Goal: Information Seeking & Learning: Learn about a topic

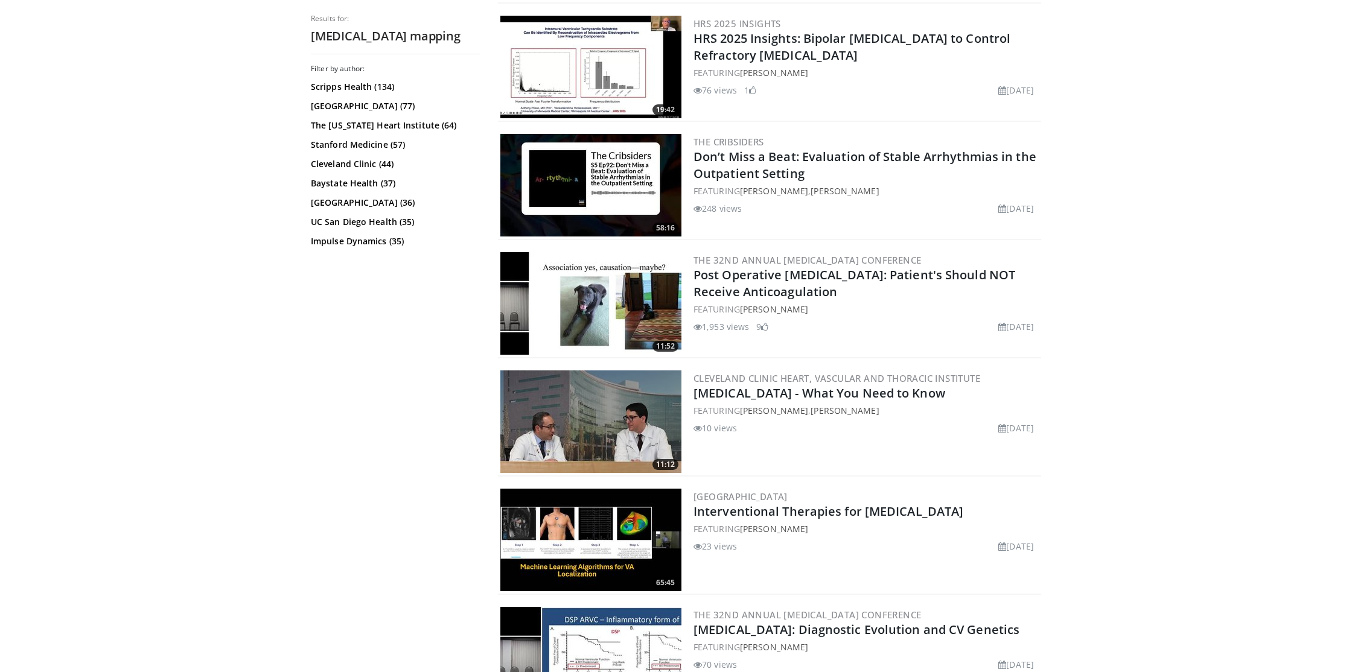
scroll to position [2499, 0]
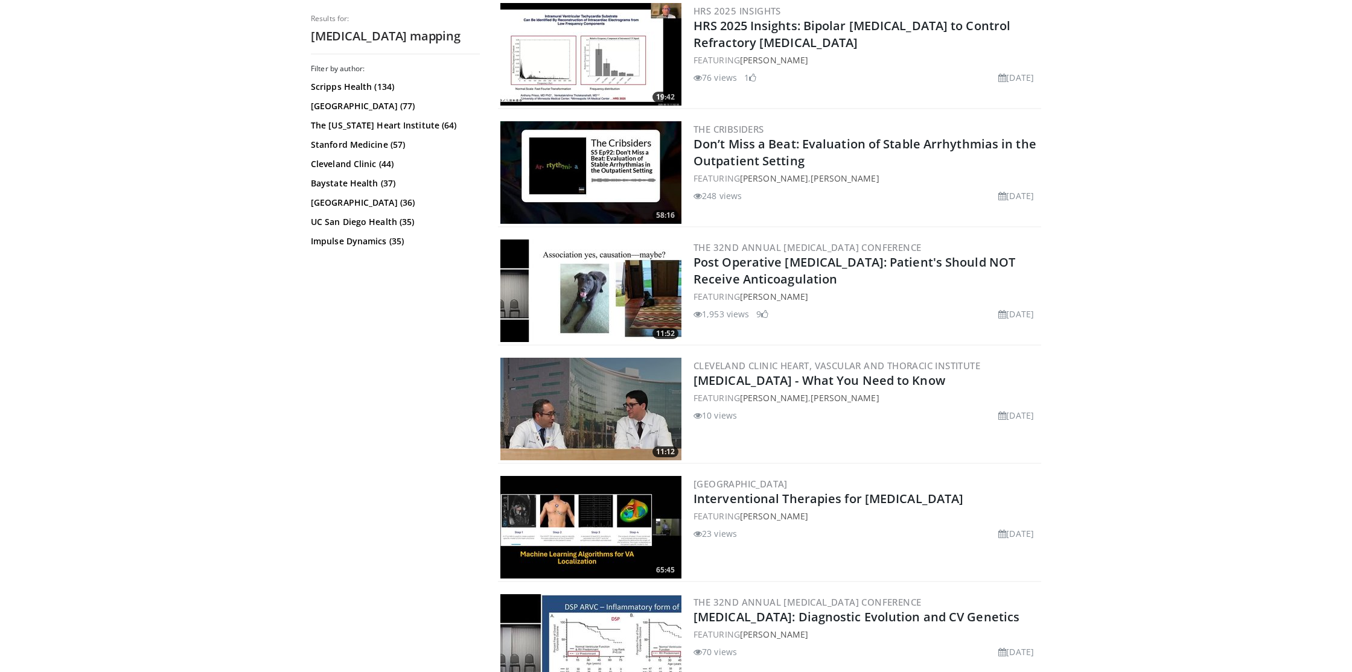
click at [588, 412] on img at bounding box center [590, 409] width 181 height 103
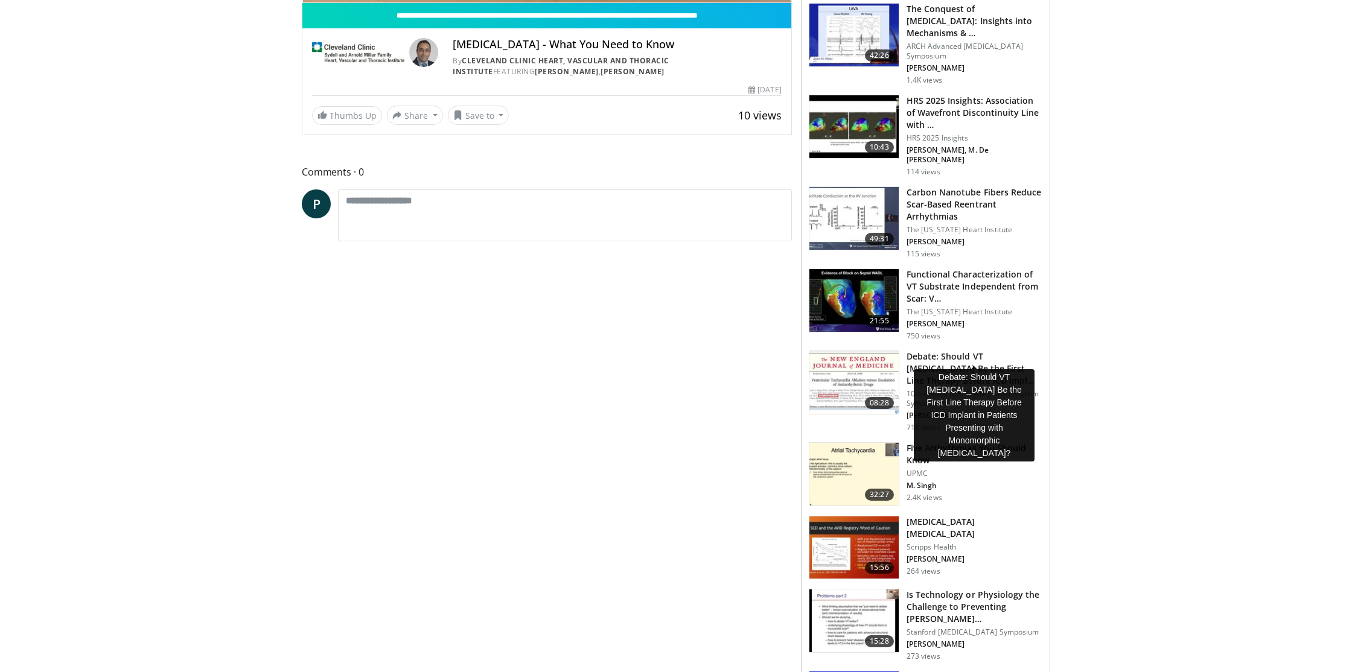
scroll to position [361, 0]
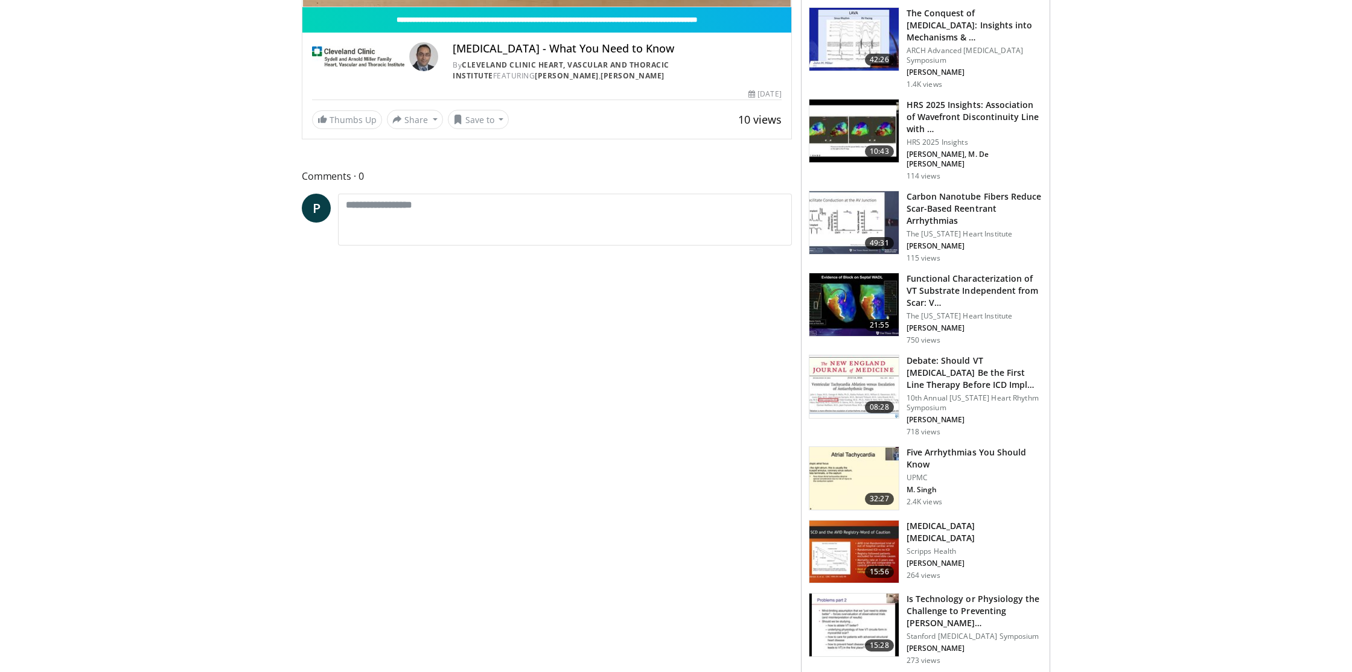
click at [1101, 366] on body "Specialties Adult & Family Medicine Allergy, Asthma, Immunology Anesthesiology …" at bounding box center [676, 644] width 1352 height 2010
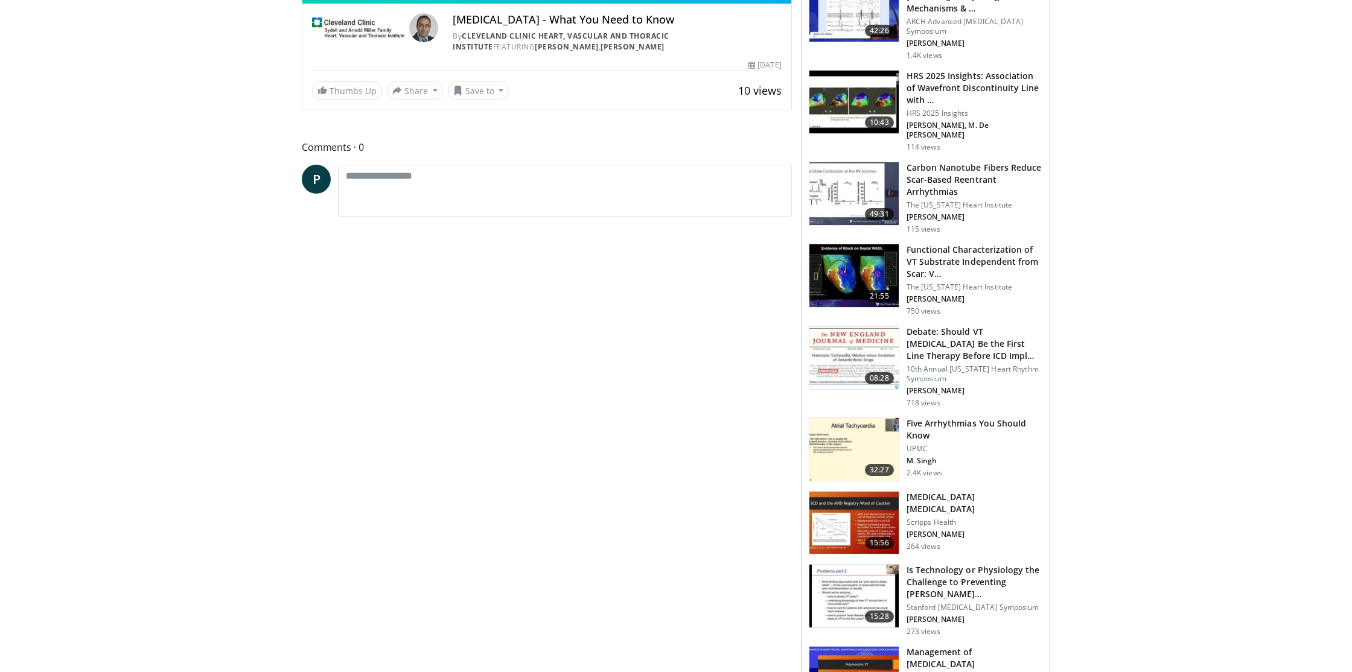
scroll to position [440, 0]
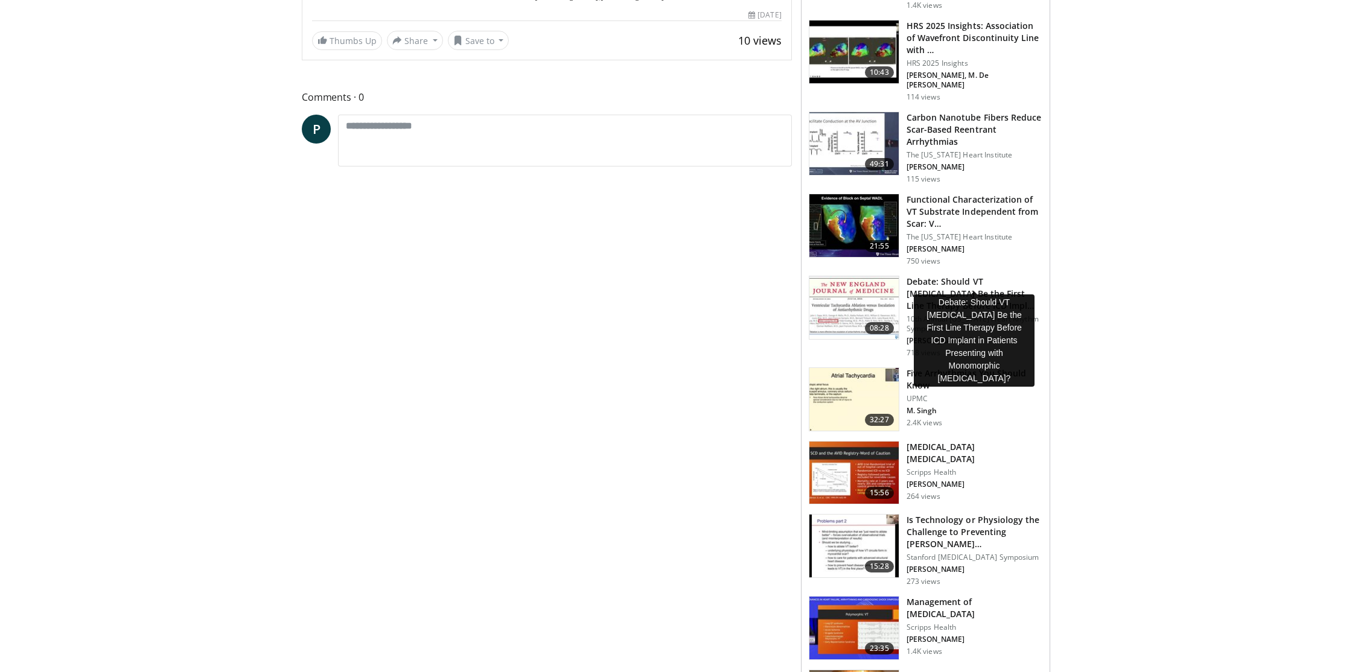
click at [944, 276] on h3 "Debate: Should VT Ablation Be the First Line Therapy Before ICD Impl…" at bounding box center [974, 294] width 136 height 36
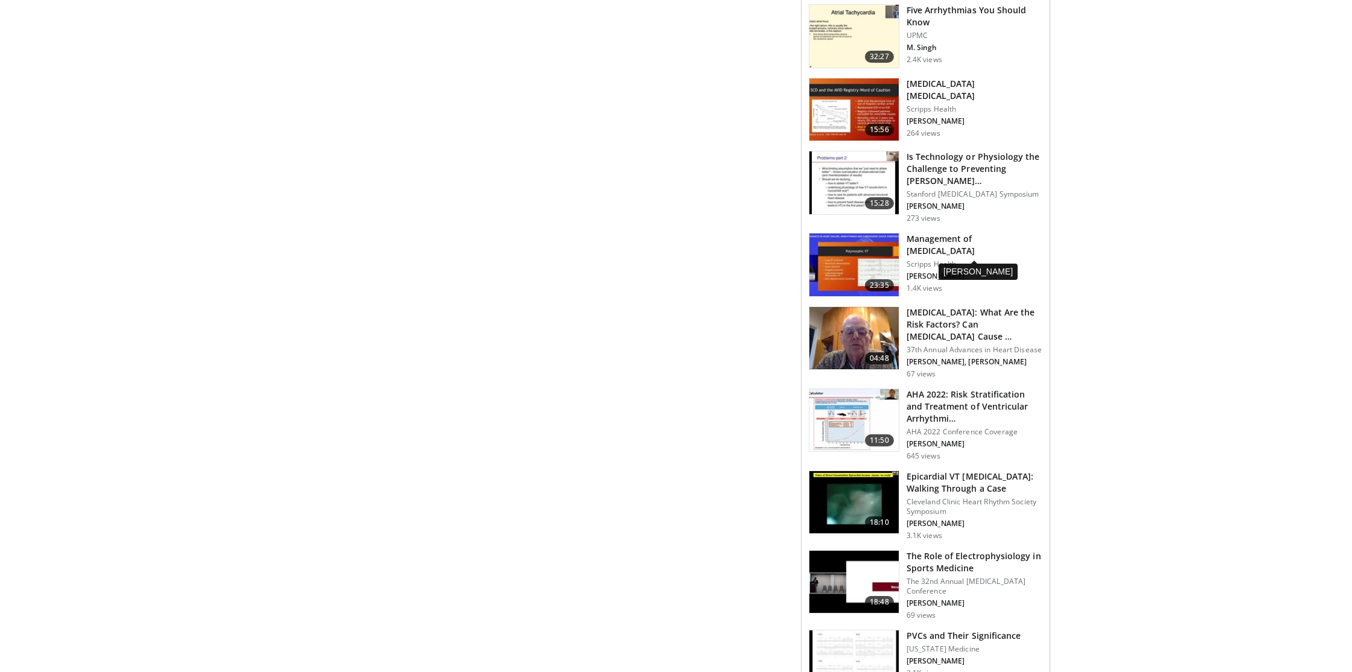
scroll to position [804, 0]
click at [888, 245] on img at bounding box center [853, 264] width 89 height 63
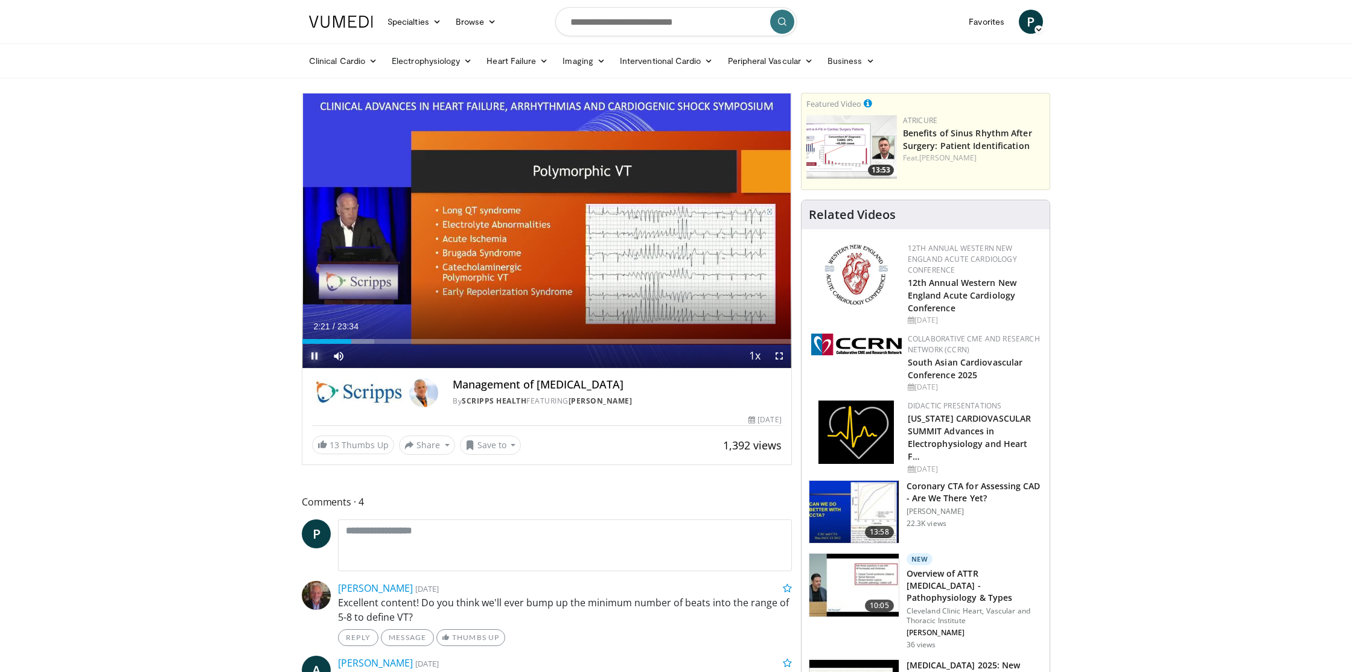
click at [313, 356] on span "Video Player" at bounding box center [314, 356] width 24 height 24
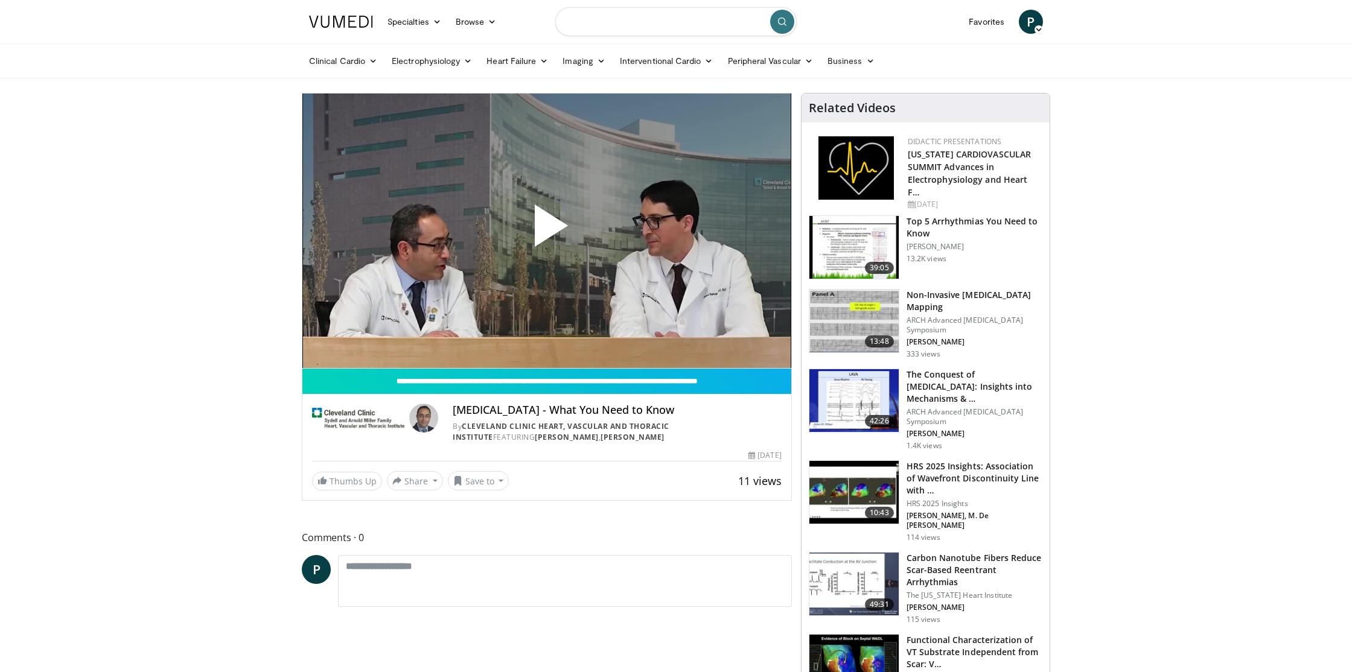
click at [666, 19] on input "Search topics, interventions" at bounding box center [675, 21] width 241 height 29
type input "**********"
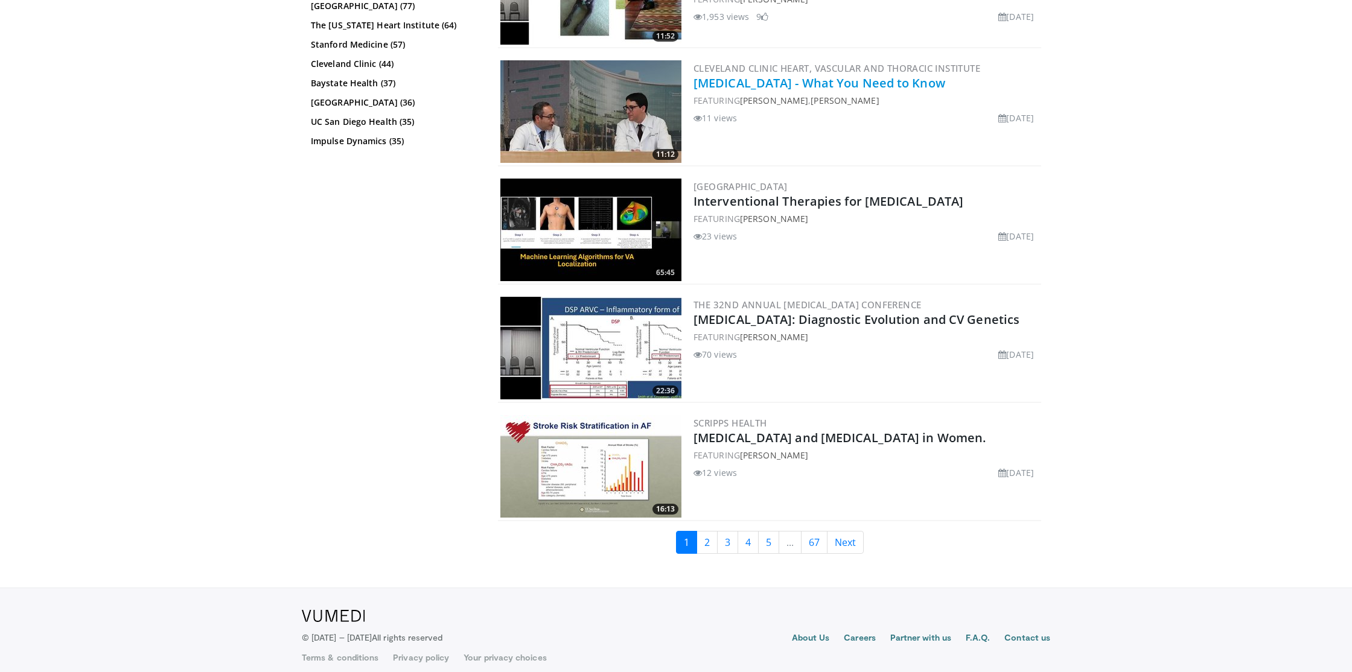
scroll to position [2890, 0]
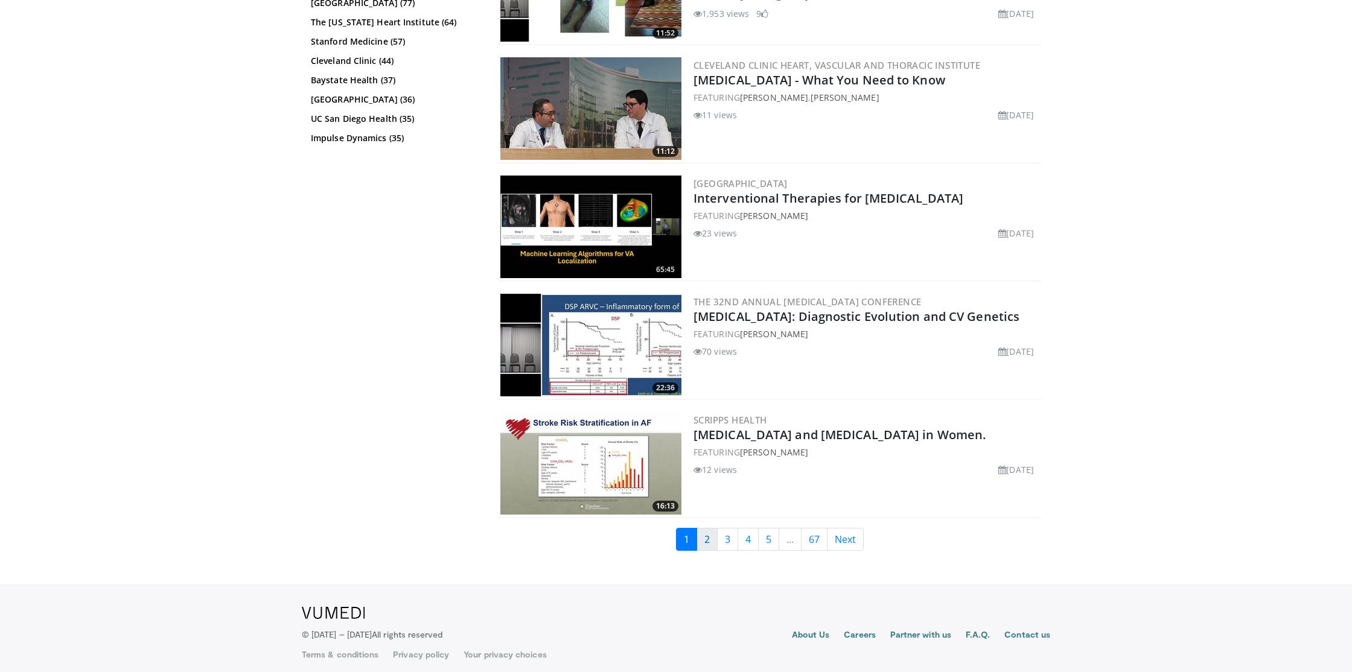
click at [711, 532] on link "2" at bounding box center [706, 539] width 21 height 23
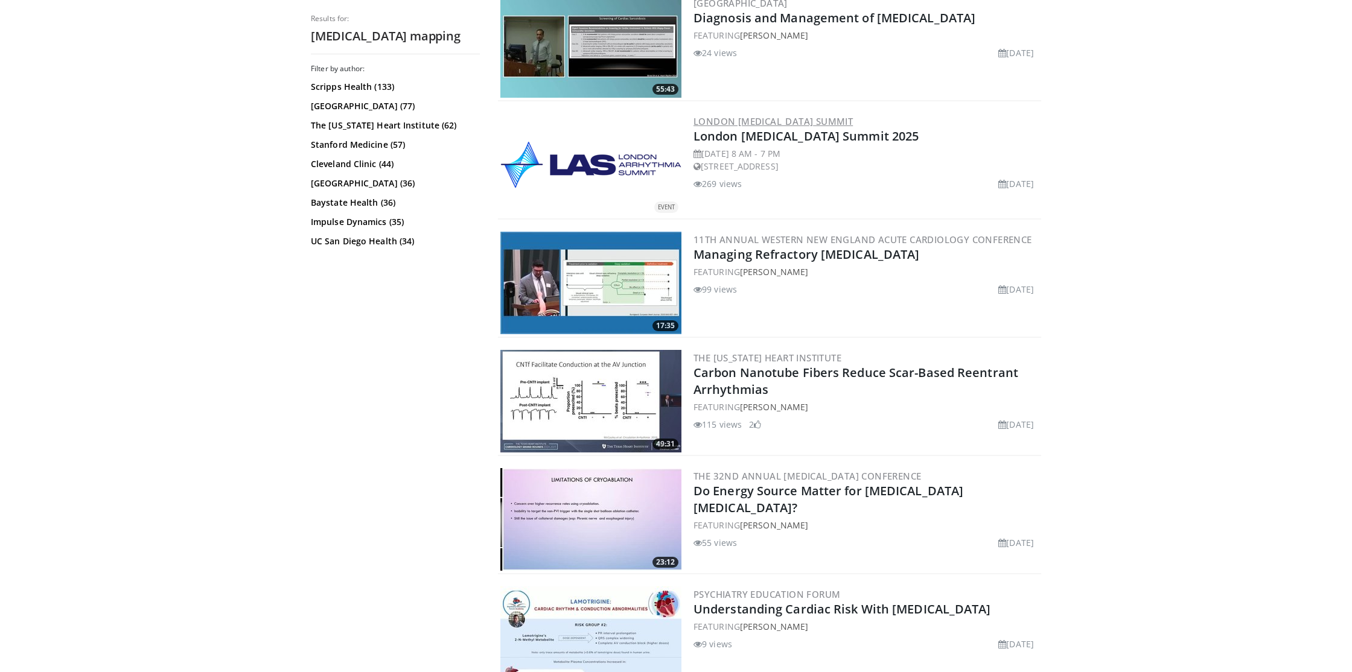
scroll to position [1327, 0]
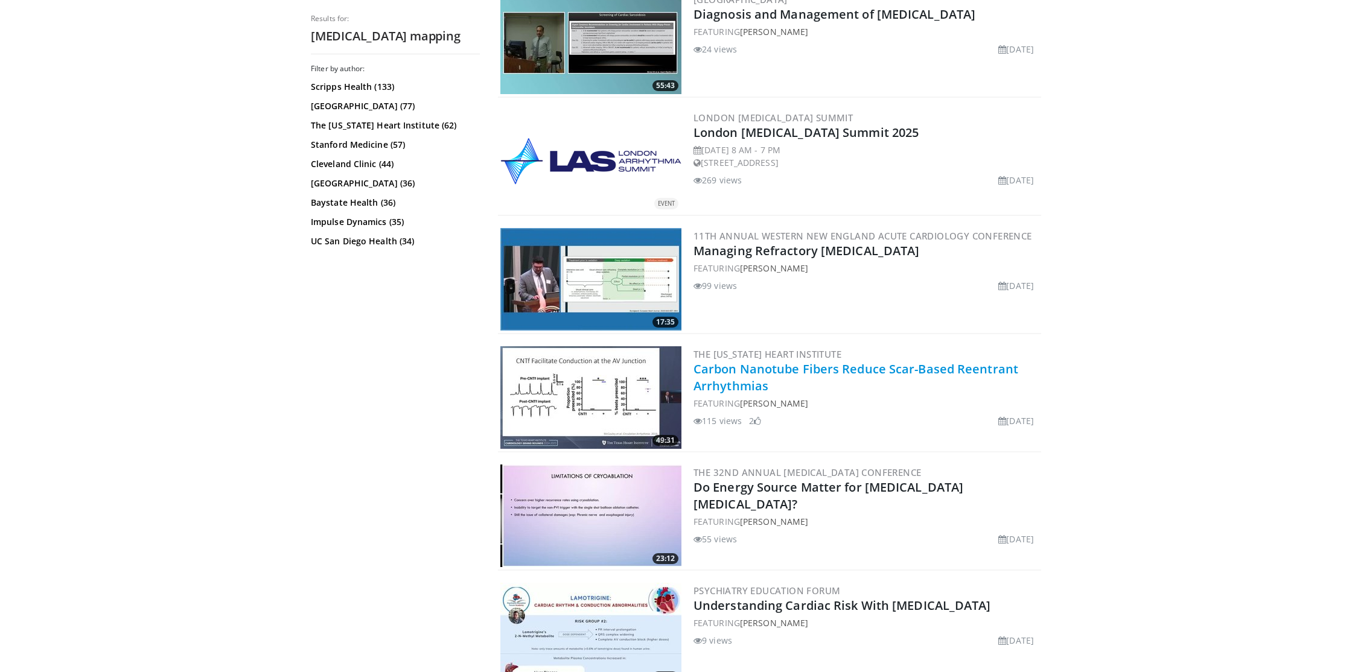
click at [804, 370] on link "Carbon Nanotube Fibers Reduce Scar-Based Reentrant Arrhythmias" at bounding box center [855, 377] width 325 height 33
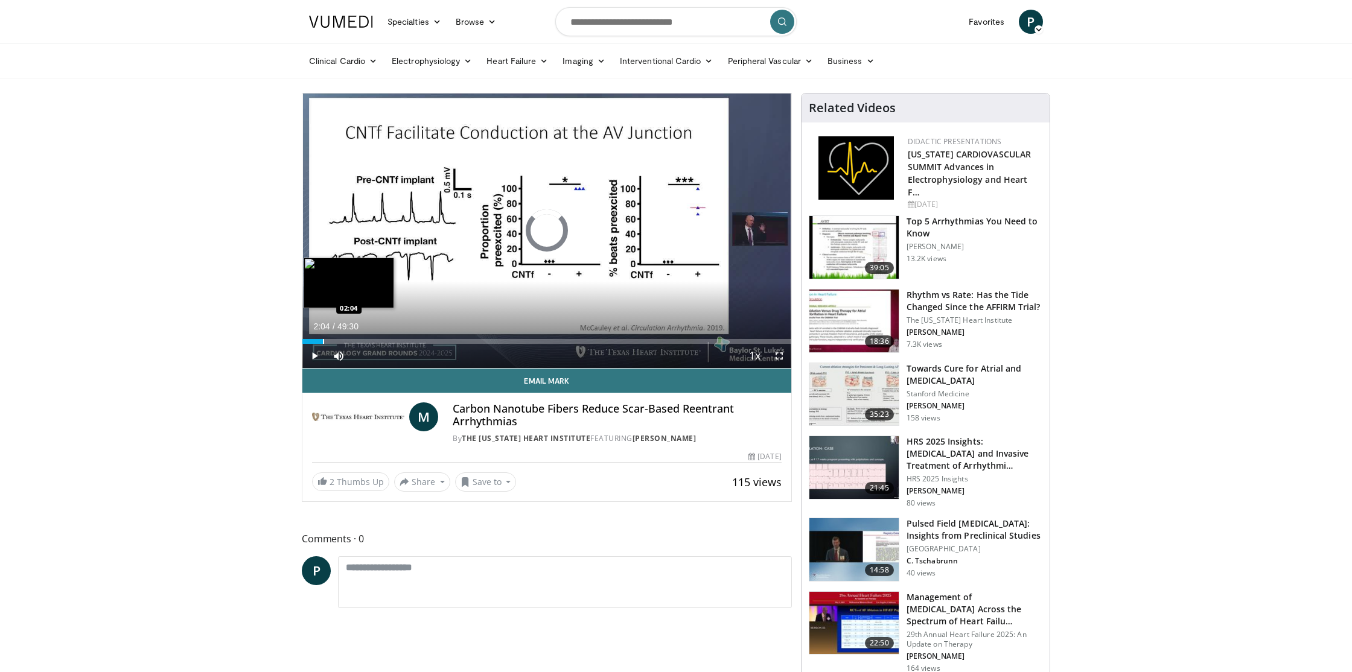
click at [323, 342] on div "Progress Bar" at bounding box center [323, 341] width 1 height 5
click at [349, 340] on div "Progress Bar" at bounding box center [349, 341] width 1 height 5
click at [384, 341] on div "Progress Bar" at bounding box center [384, 341] width 1 height 5
click at [397, 342] on div "Progress Bar" at bounding box center [397, 341] width 1 height 5
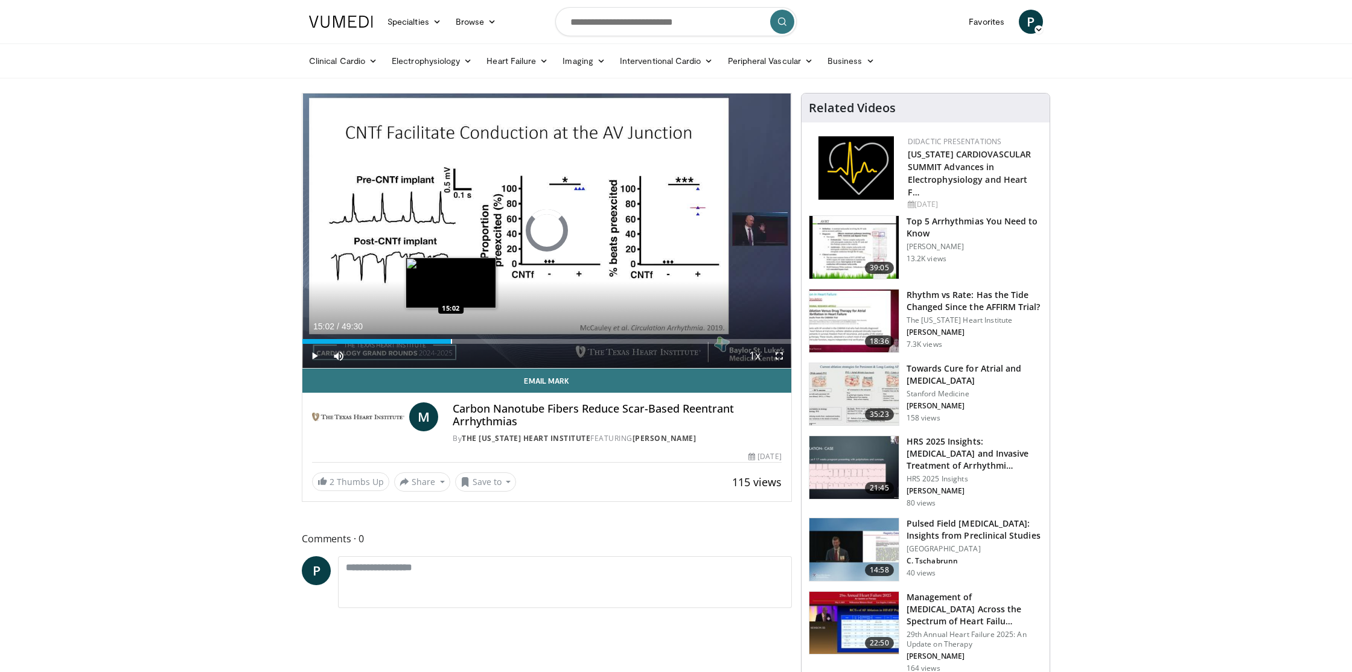
click at [450, 342] on div "Loaded : 30.33% 15:02 15:02" at bounding box center [546, 341] width 489 height 5
click at [465, 342] on div "Progress Bar" at bounding box center [465, 341] width 1 height 5
drag, startPoint x: 485, startPoint y: 343, endPoint x: 497, endPoint y: 345, distance: 12.1
click at [0, 0] on div "Progress Bar" at bounding box center [0, 0] width 0 height 0
click at [522, 346] on div "Current Time 18:27 / Duration 49:30 Pause Skip Backward Skip Forward Mute 0% Lo…" at bounding box center [546, 356] width 489 height 24
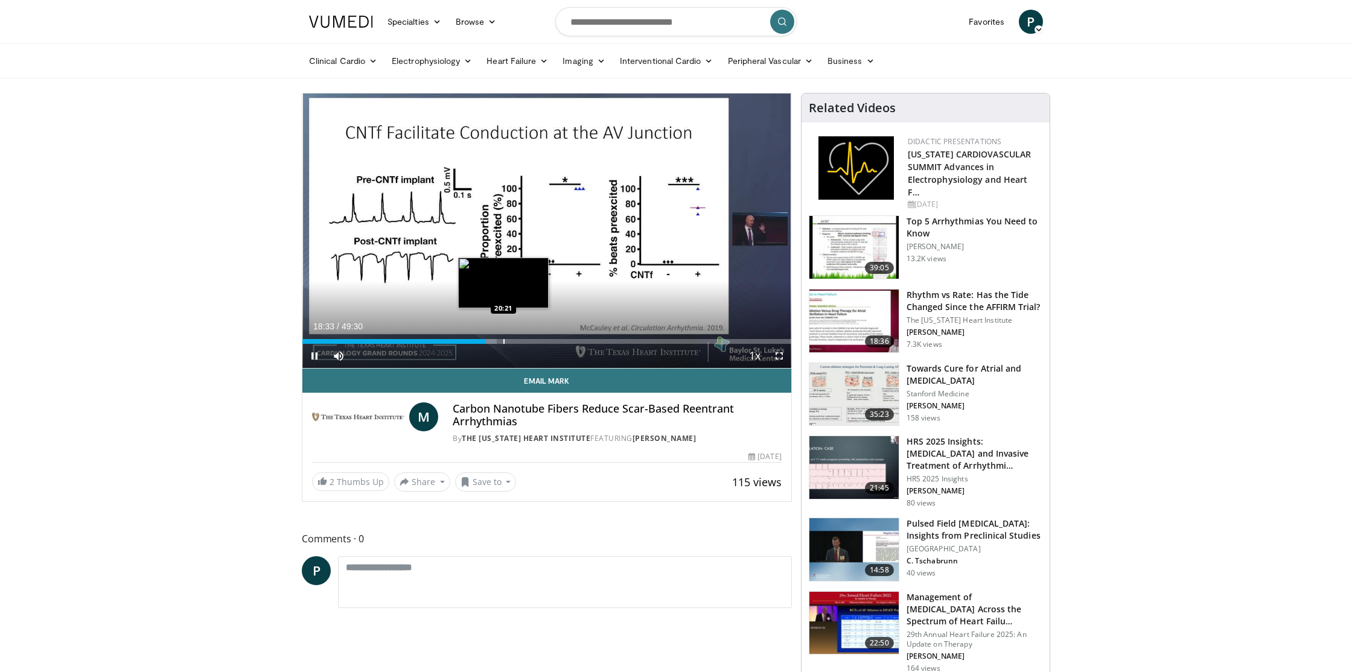
drag, startPoint x: 503, startPoint y: 341, endPoint x: 511, endPoint y: 342, distance: 8.5
click at [503, 341] on div "Progress Bar" at bounding box center [503, 341] width 1 height 5
click at [528, 343] on div "Progress Bar" at bounding box center [528, 341] width 1 height 5
click at [538, 340] on div "Loaded : 48.53% 23:53 23:53" at bounding box center [546, 341] width 489 height 5
click at [551, 340] on div "Progress Bar" at bounding box center [551, 341] width 1 height 5
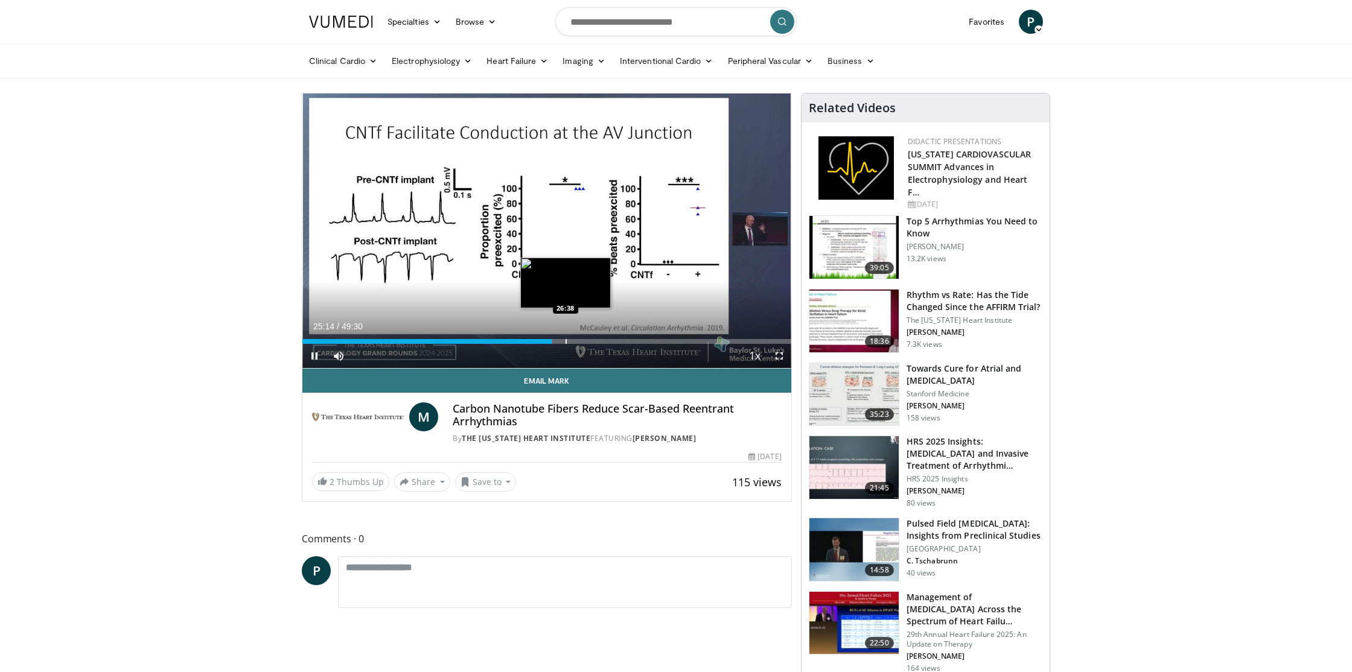
click at [565, 341] on div "Progress Bar" at bounding box center [565, 341] width 1 height 5
click at [576, 341] on div "Progress Bar" at bounding box center [576, 341] width 1 height 5
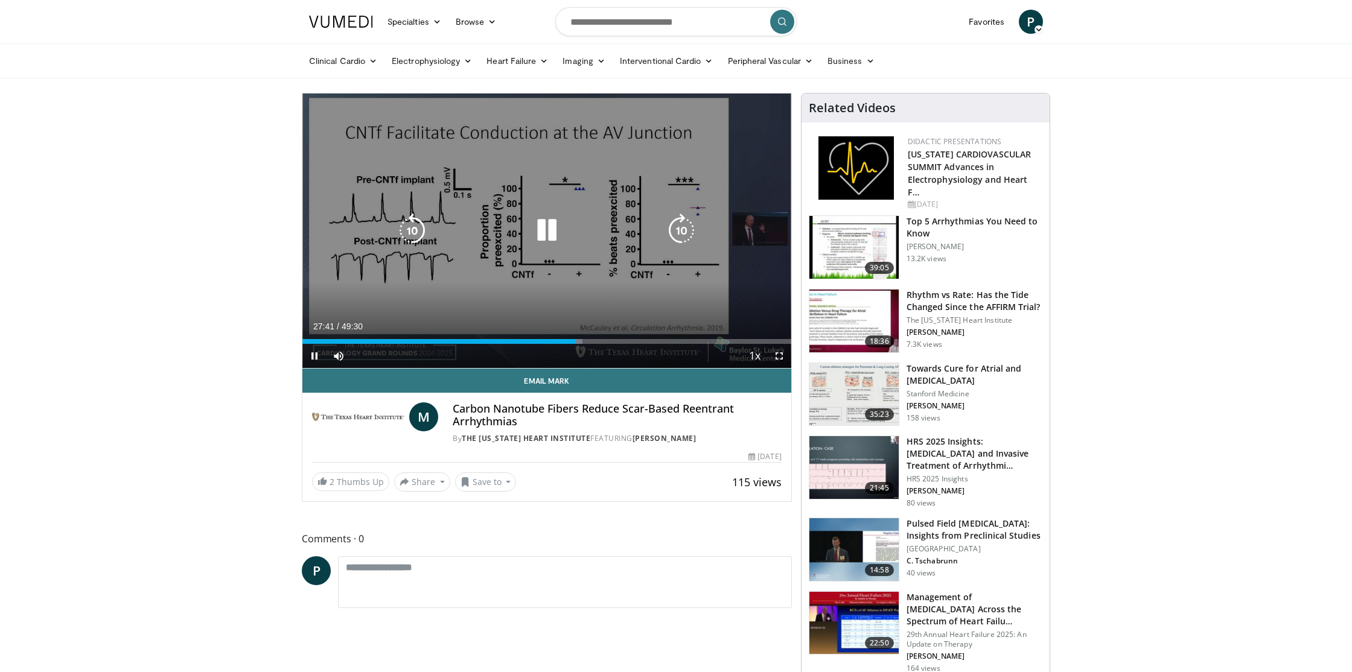
click at [592, 342] on div "Loaded : 57.29% 27:41 28:47" at bounding box center [546, 341] width 489 height 5
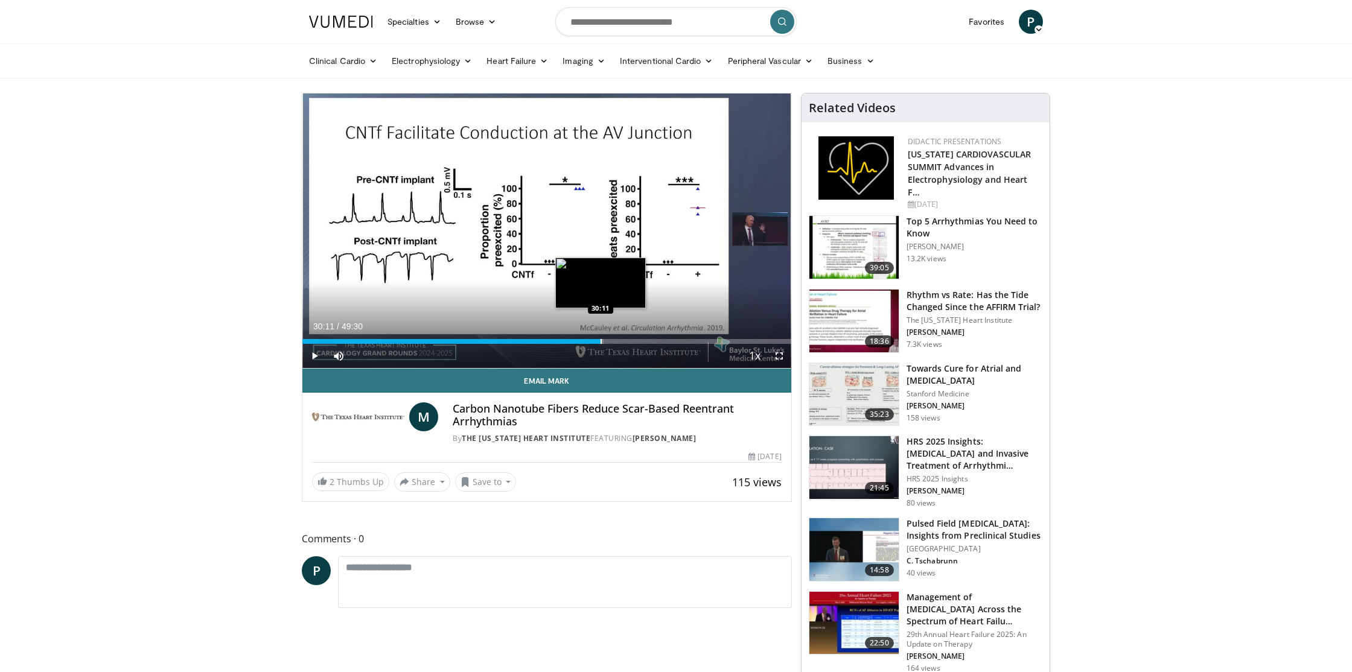
click at [600, 343] on div "Progress Bar" at bounding box center [600, 341] width 1 height 5
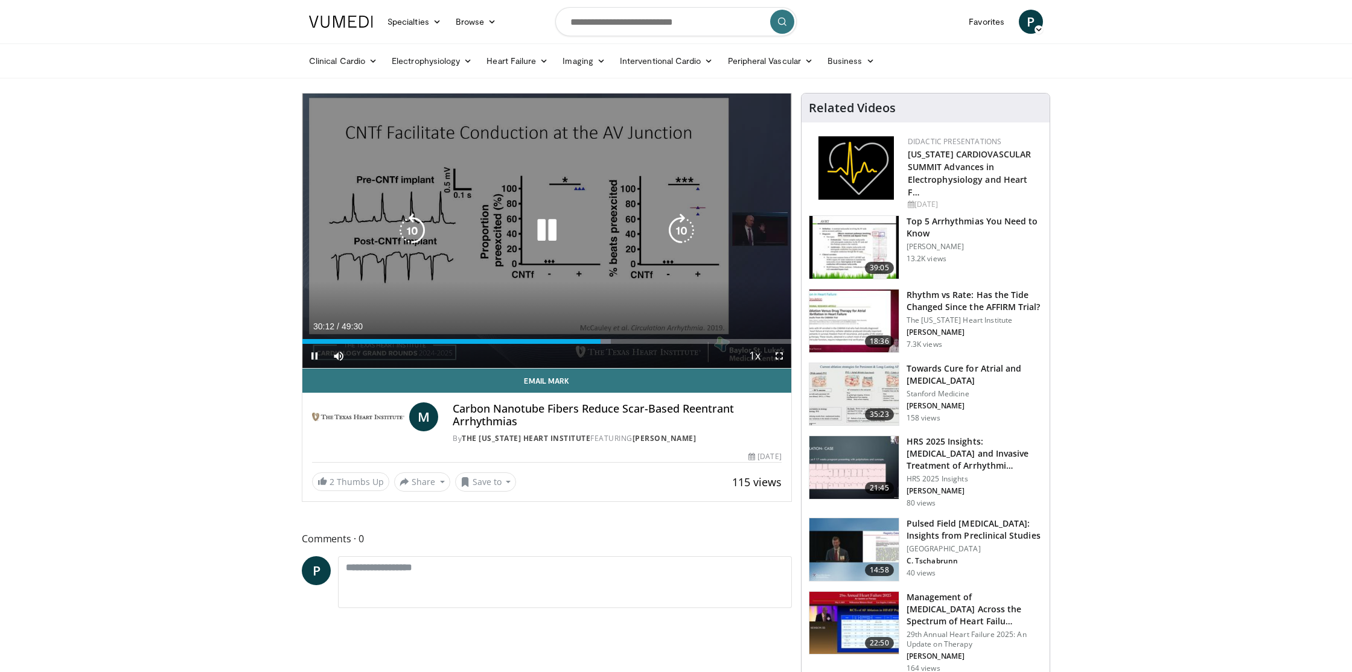
click at [610, 343] on div "Progress Bar" at bounding box center [603, 341] width 15 height 5
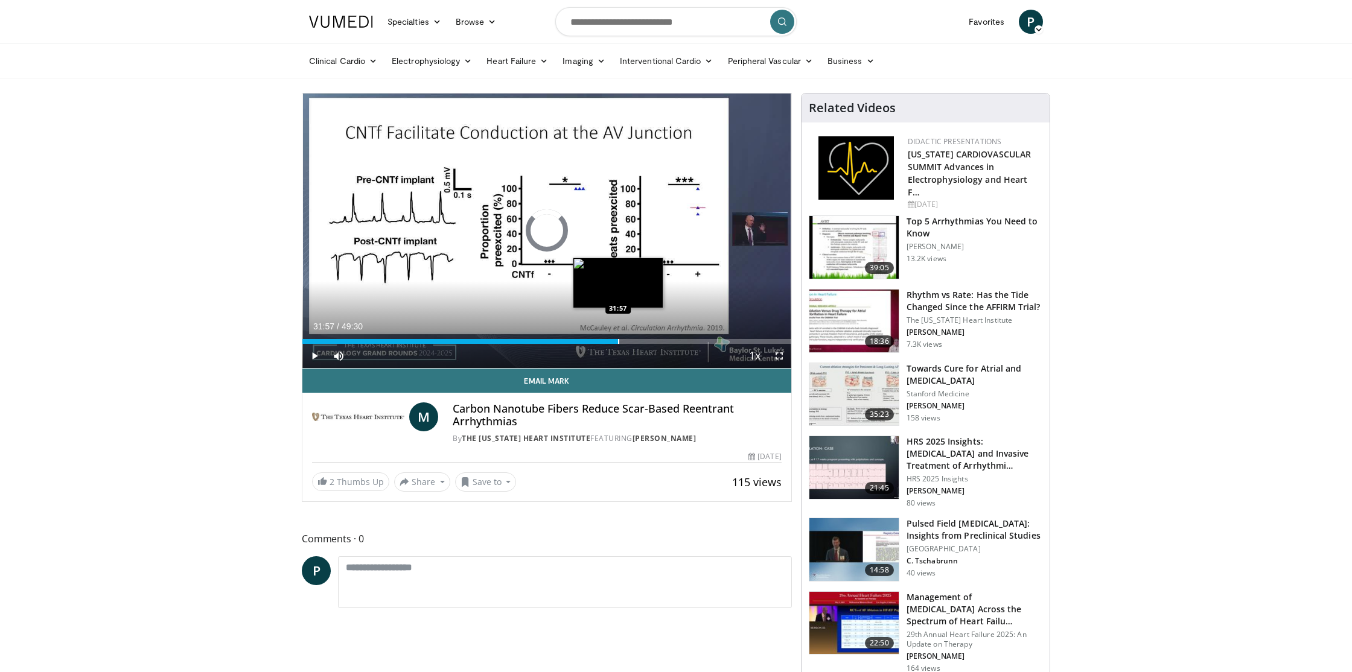
click at [618, 343] on div "Progress Bar" at bounding box center [618, 341] width 1 height 5
click at [635, 344] on div "Current Time 31:58 / Duration 49:30 Pause Skip Backward Skip Forward Mute 0% Lo…" at bounding box center [546, 356] width 489 height 24
click at [641, 344] on div "Current Time 31:59 / Duration 49:30 Pause Skip Backward Skip Forward Mute 0% Lo…" at bounding box center [546, 356] width 489 height 24
click at [651, 344] on div "Current Time 32:00 / Duration 49:30 Pause Skip Backward Skip Forward Mute 0% Lo…" at bounding box center [546, 356] width 489 height 24
click at [626, 341] on div "Progress Bar" at bounding box center [626, 341] width 1 height 5
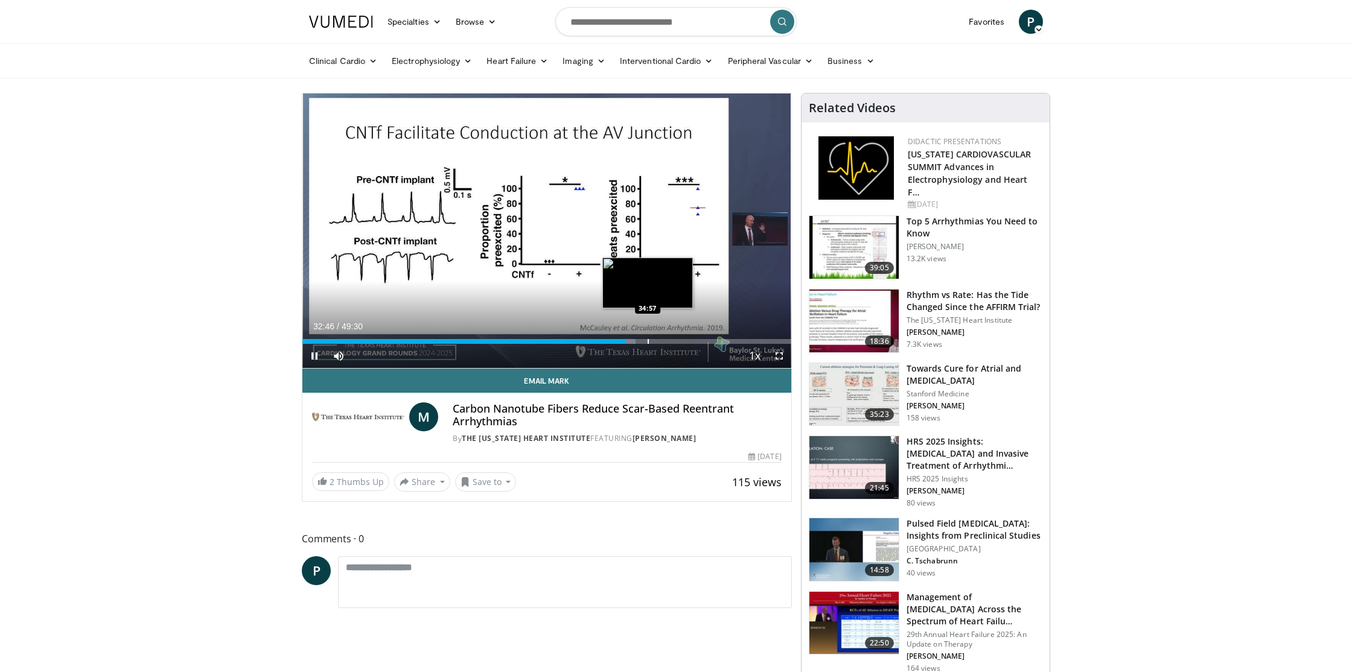
click at [647, 342] on video-js "**********" at bounding box center [546, 231] width 489 height 275
click at [645, 343] on div "Progress Bar" at bounding box center [645, 341] width 1 height 5
click at [661, 342] on div "Progress Bar" at bounding box center [661, 341] width 1 height 5
click at [679, 342] on div "Progress Bar" at bounding box center [679, 341] width 1 height 5
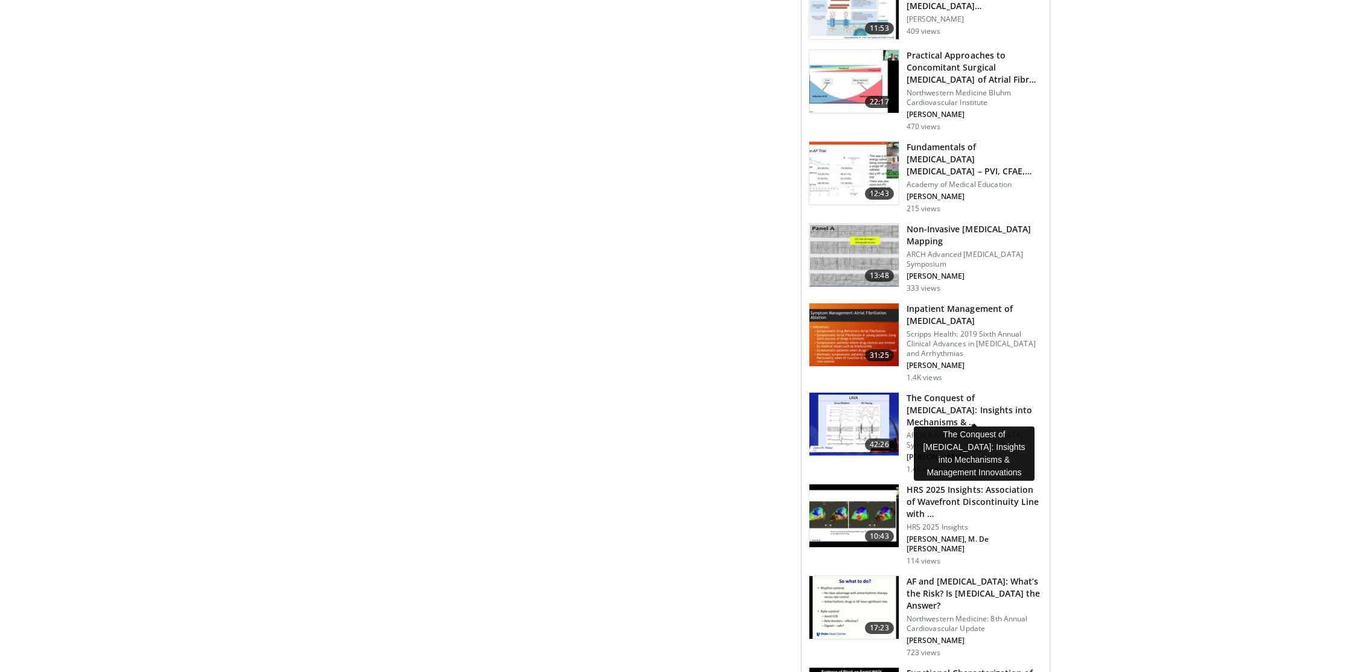
scroll to position [945, 0]
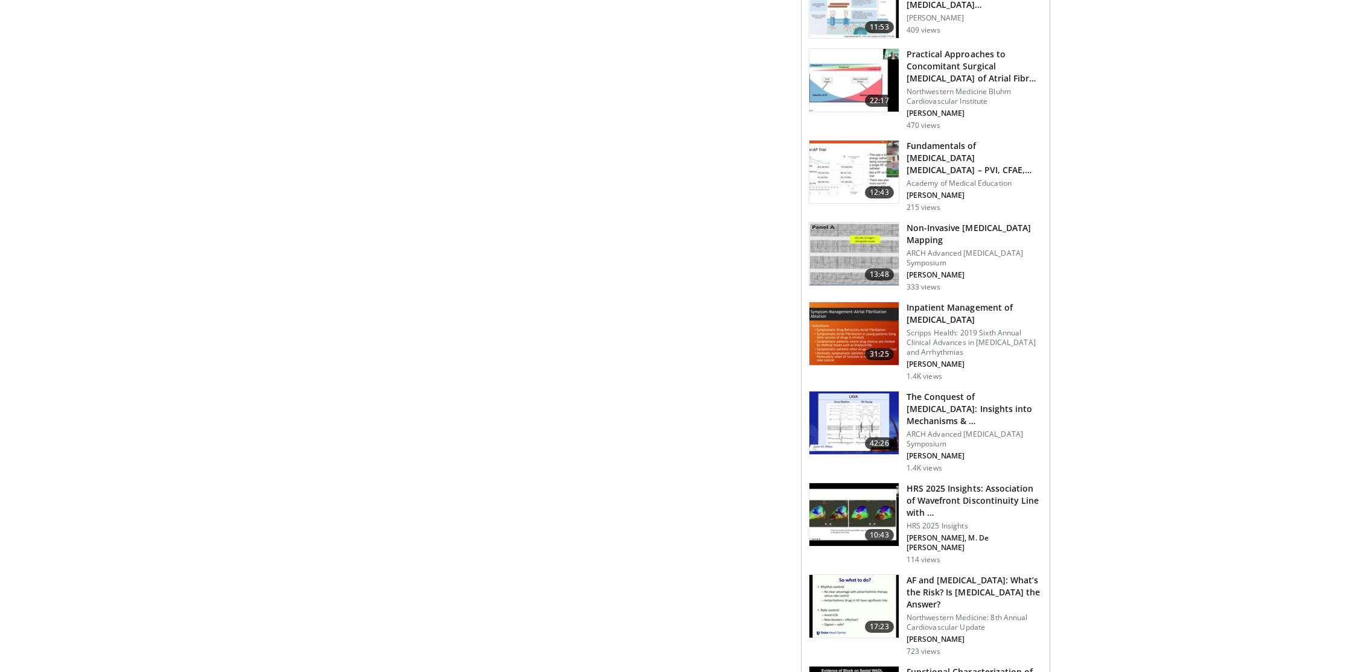
click at [1066, 420] on body "Specialties Adult & Family Medicine Allergy, Asthma, Immunology Anesthesiology …" at bounding box center [676, 57] width 1352 height 2004
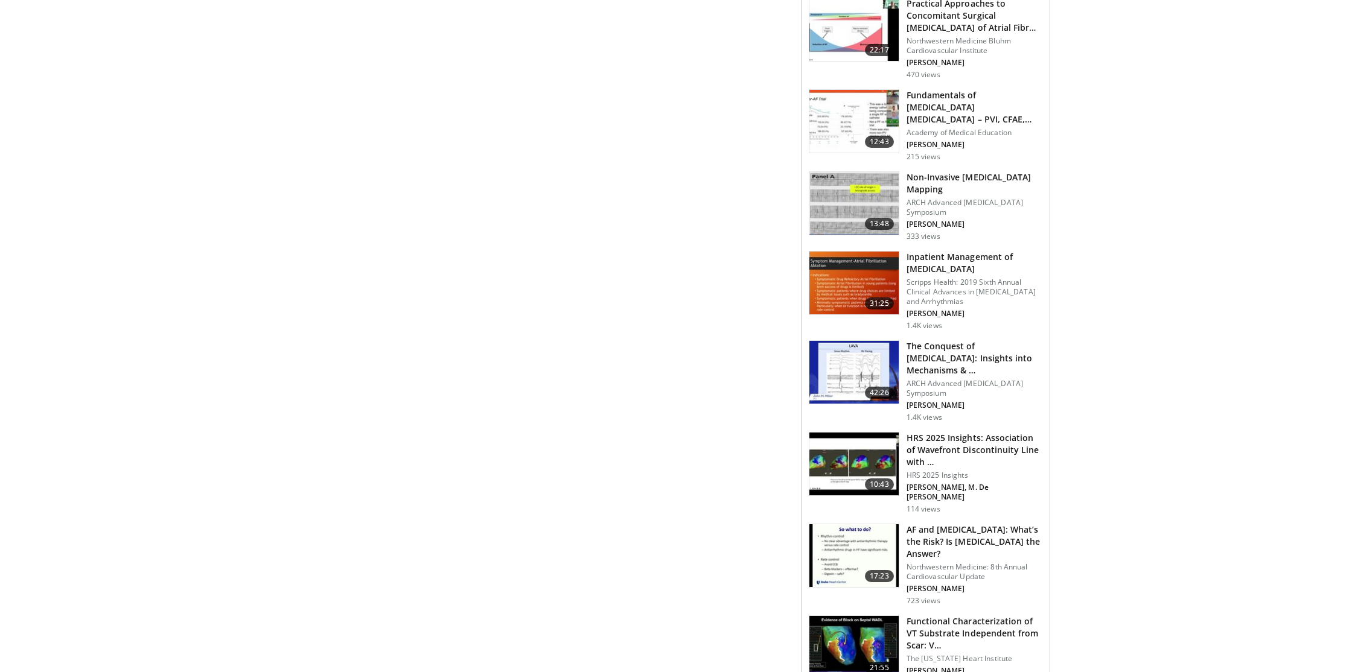
scroll to position [999, 0]
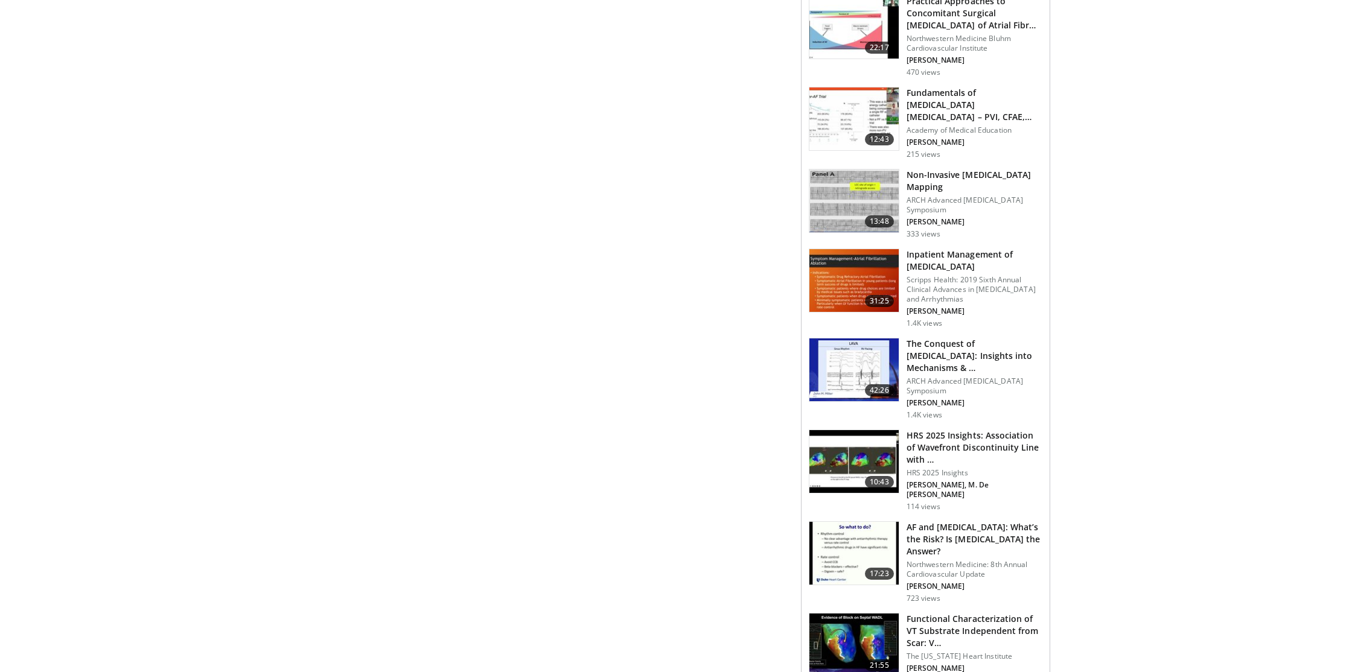
click at [822, 367] on img at bounding box center [853, 369] width 89 height 63
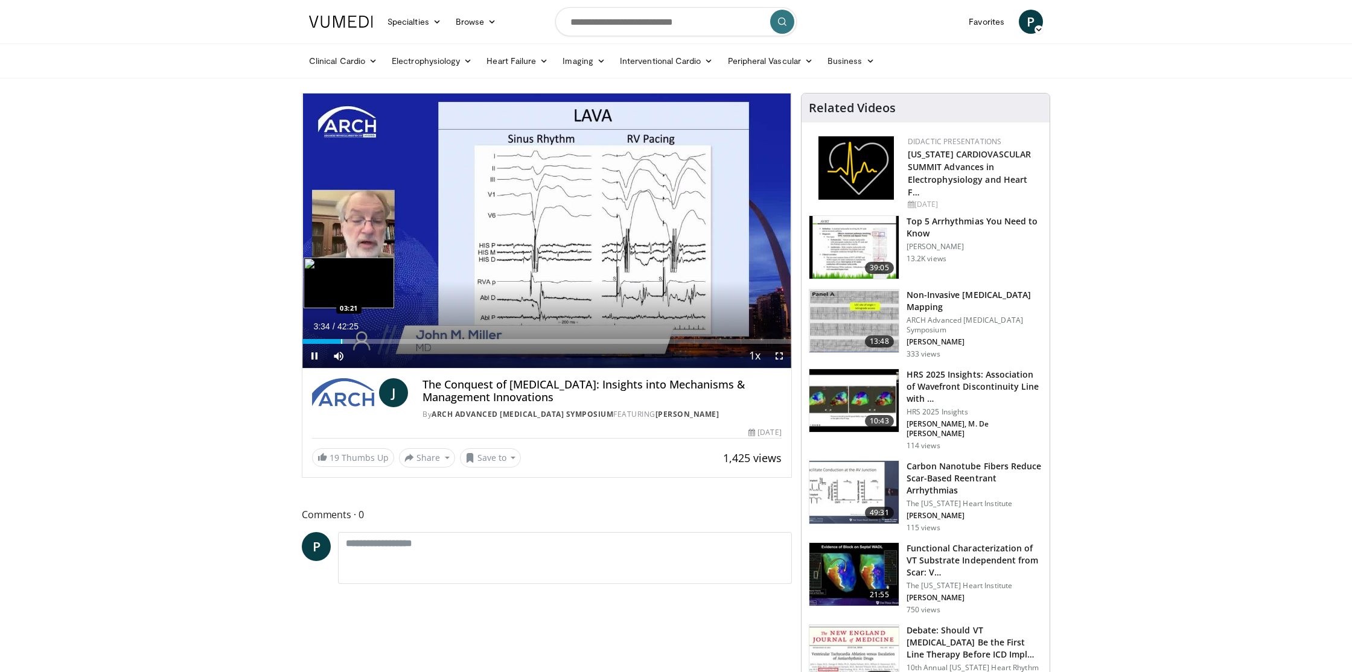
click at [341, 343] on div "Progress Bar" at bounding box center [341, 341] width 1 height 5
click at [340, 343] on div "Progress Bar" at bounding box center [340, 341] width 1 height 5
click at [348, 342] on div "Progress Bar" at bounding box center [348, 341] width 1 height 5
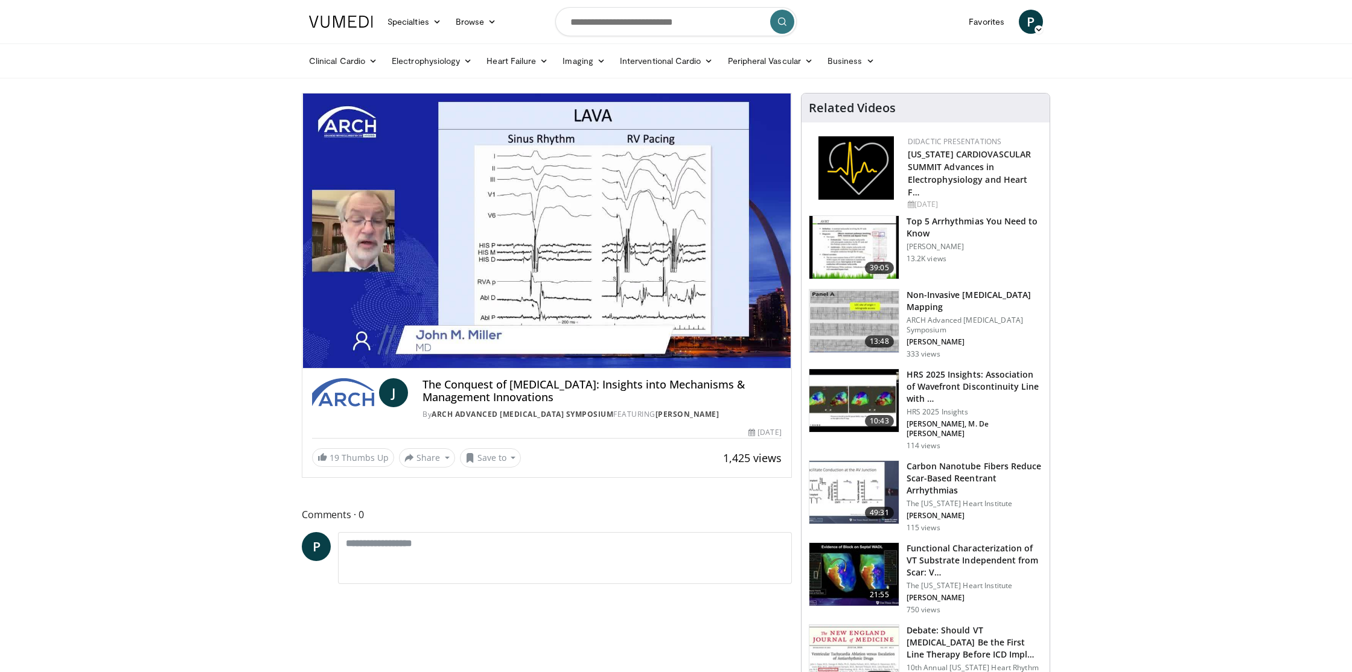
click at [352, 342] on video-js "**********" at bounding box center [546, 231] width 489 height 275
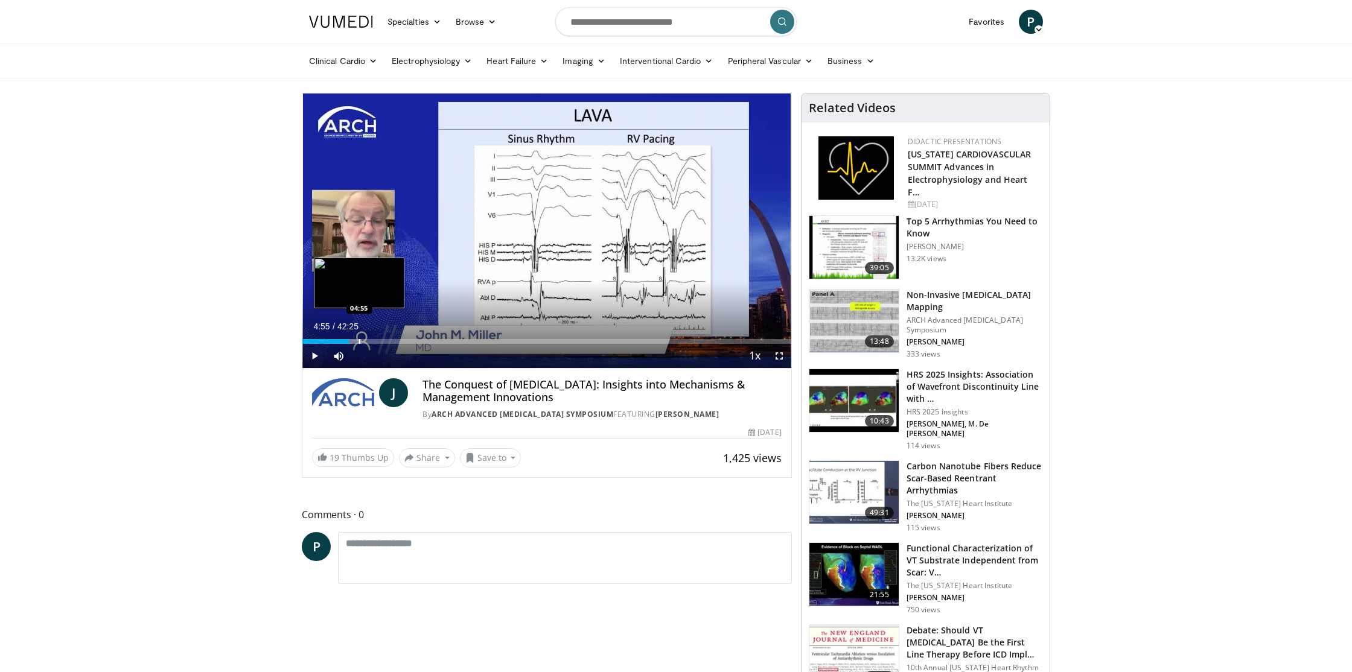
click at [359, 342] on div "Progress Bar" at bounding box center [359, 341] width 1 height 5
click at [364, 342] on div "Progress Bar" at bounding box center [364, 341] width 1 height 5
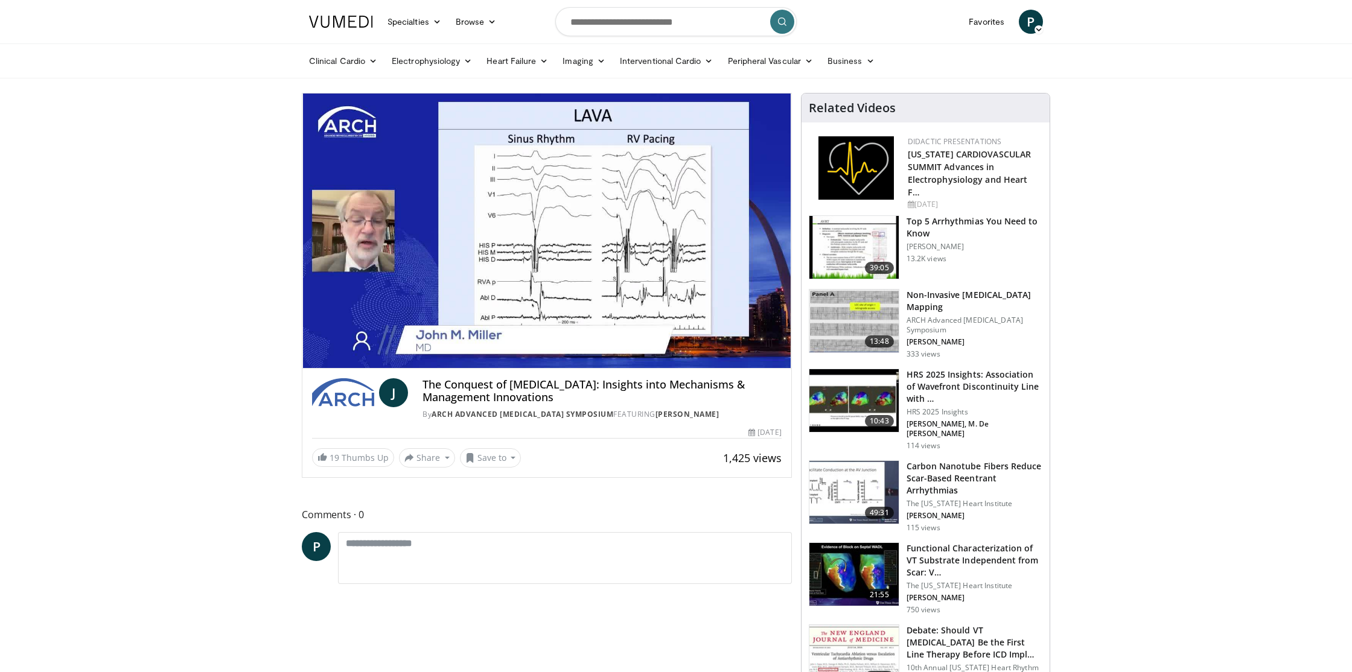
click at [374, 342] on video-js "**********" at bounding box center [546, 231] width 489 height 275
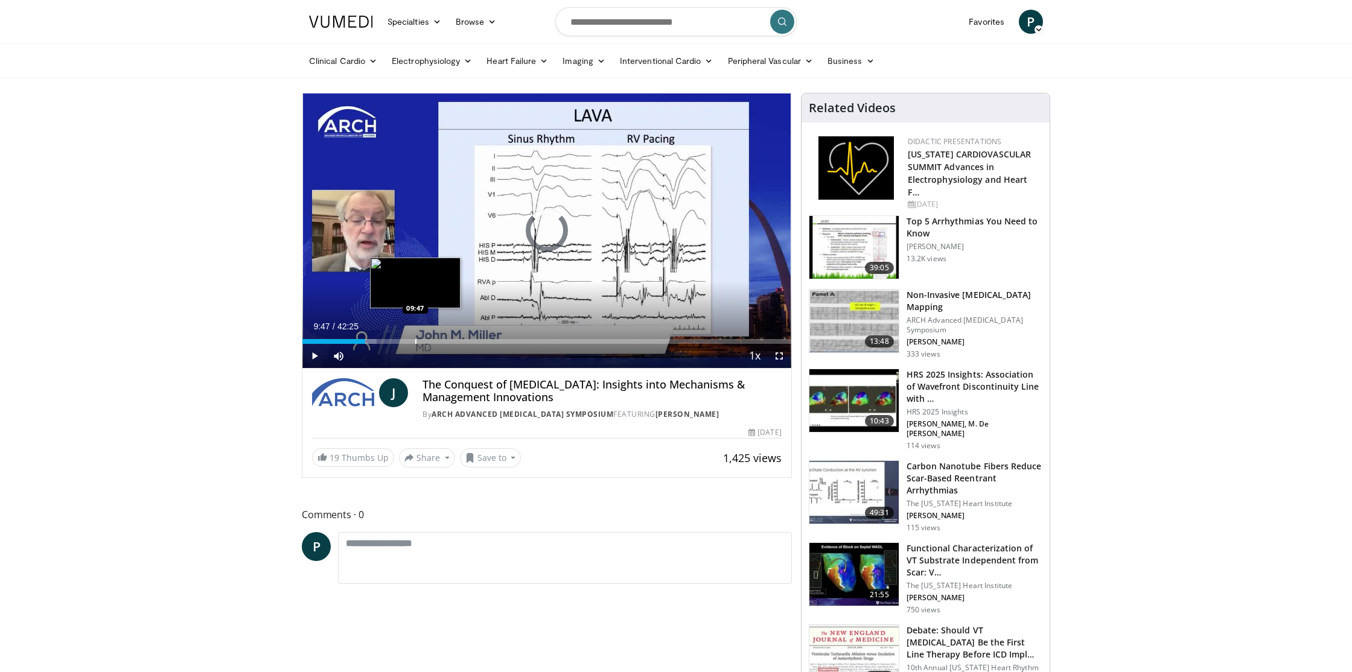
click at [415, 342] on div "Progress Bar" at bounding box center [415, 341] width 1 height 5
click at [425, 342] on div "Progress Bar" at bounding box center [425, 341] width 1 height 5
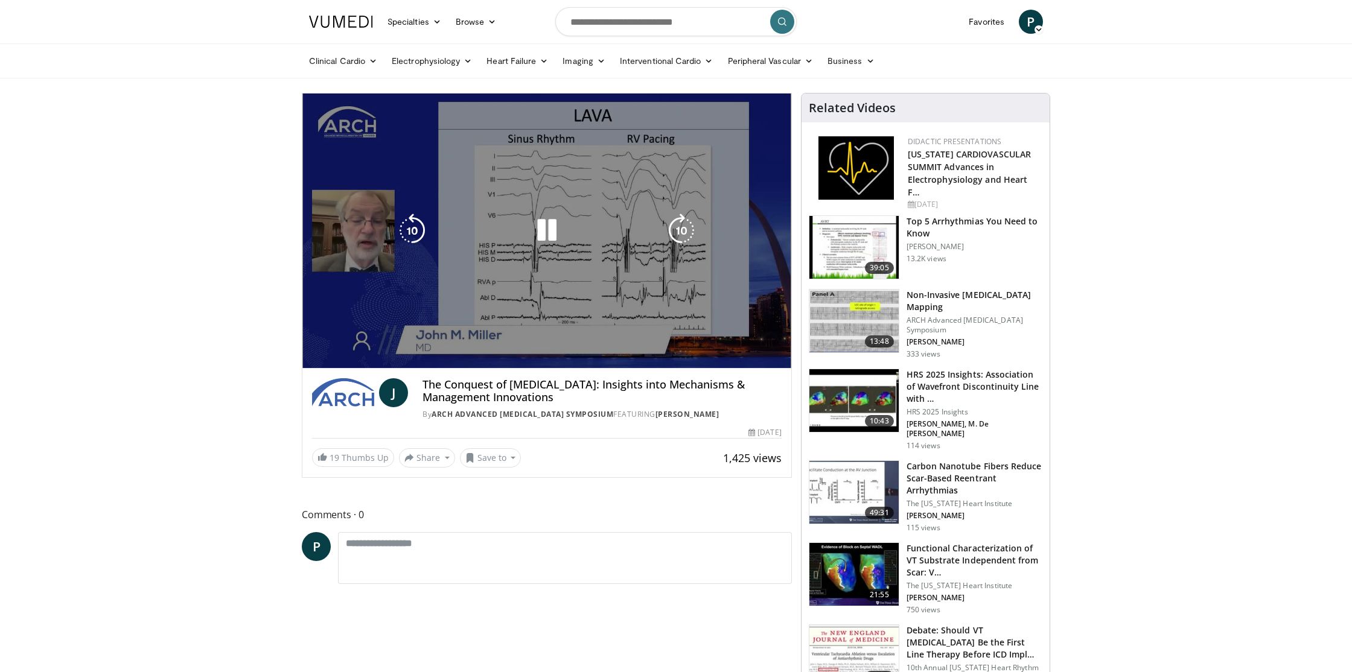
click at [442, 342] on video-js "**********" at bounding box center [546, 231] width 489 height 275
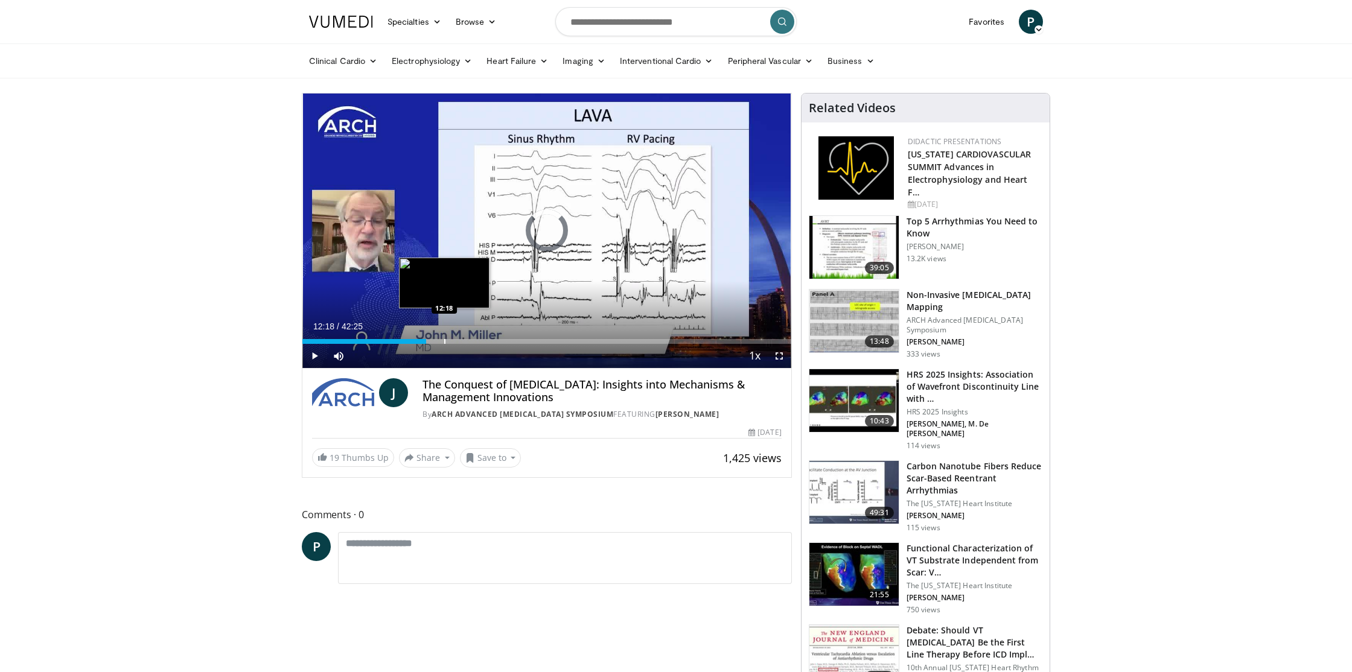
click at [444, 340] on div "Progress Bar" at bounding box center [444, 341] width 1 height 5
click at [467, 340] on div "Progress Bar" at bounding box center [467, 341] width 1 height 5
click at [473, 341] on div "Progress Bar" at bounding box center [473, 341] width 1 height 5
click at [478, 342] on div "Progress Bar" at bounding box center [478, 341] width 1 height 5
click at [486, 342] on div "Progress Bar" at bounding box center [486, 341] width 1 height 5
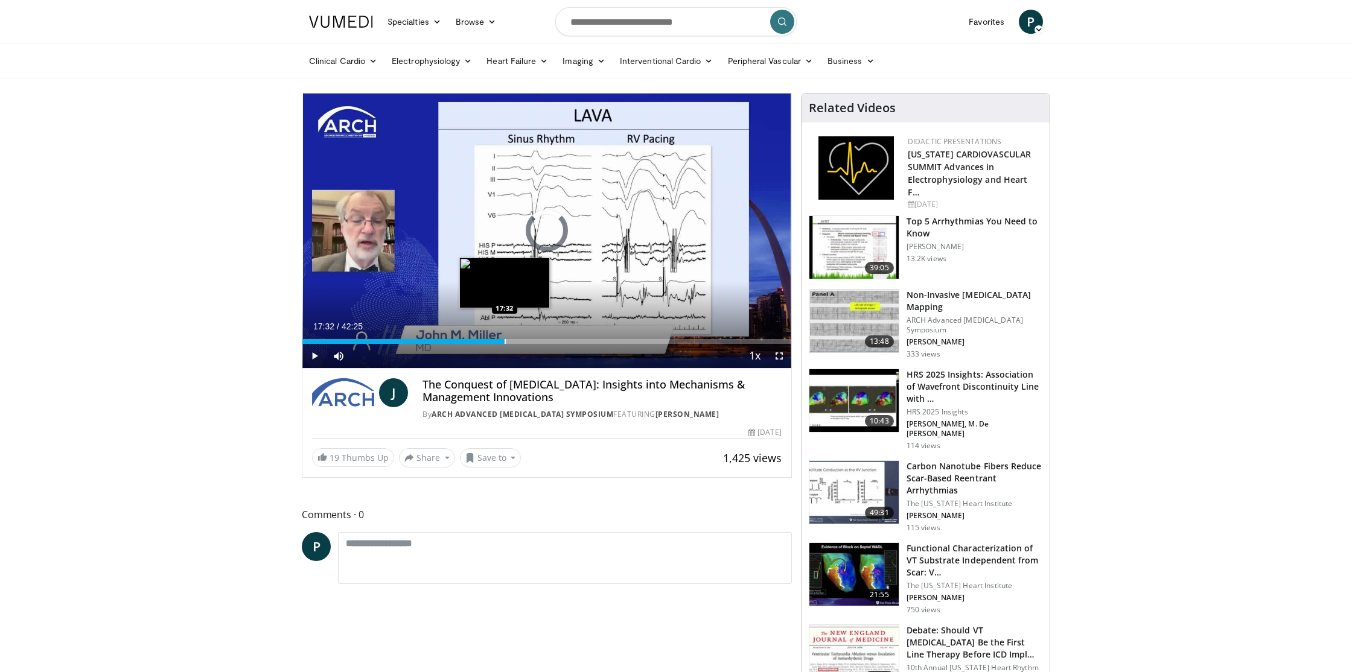
click at [504, 342] on div "Progress Bar" at bounding box center [504, 341] width 1 height 5
click at [524, 342] on div "Progress Bar" at bounding box center [524, 341] width 1 height 5
click at [512, 342] on div "Progress Bar" at bounding box center [512, 341] width 1 height 5
click at [516, 342] on div "Progress Bar" at bounding box center [516, 341] width 1 height 5
click at [522, 342] on div "Progress Bar" at bounding box center [522, 341] width 1 height 5
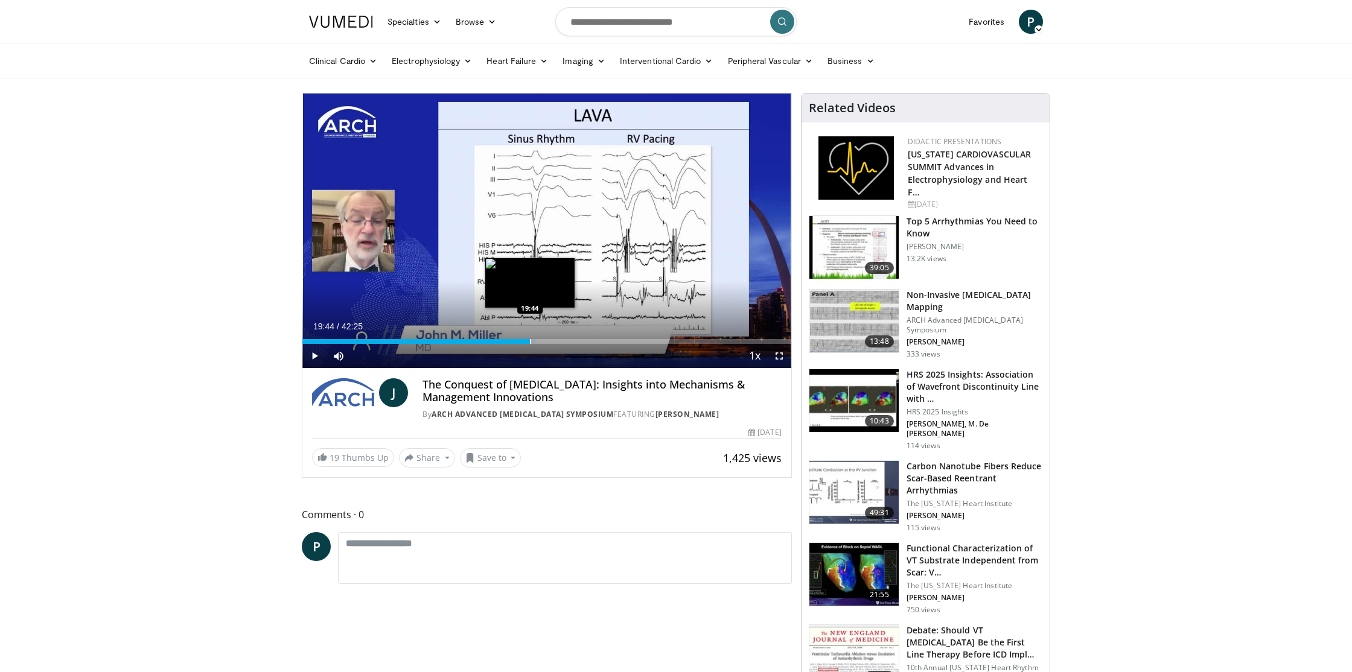
click at [530, 342] on div "Progress Bar" at bounding box center [530, 341] width 1 height 5
click at [498, 343] on div "19:46" at bounding box center [415, 341] width 227 height 5
click at [501, 342] on div "Progress Bar" at bounding box center [501, 341] width 1 height 5
click at [502, 342] on div "Progress Bar" at bounding box center [502, 341] width 1 height 5
click at [506, 342] on div "Progress Bar" at bounding box center [506, 341] width 1 height 5
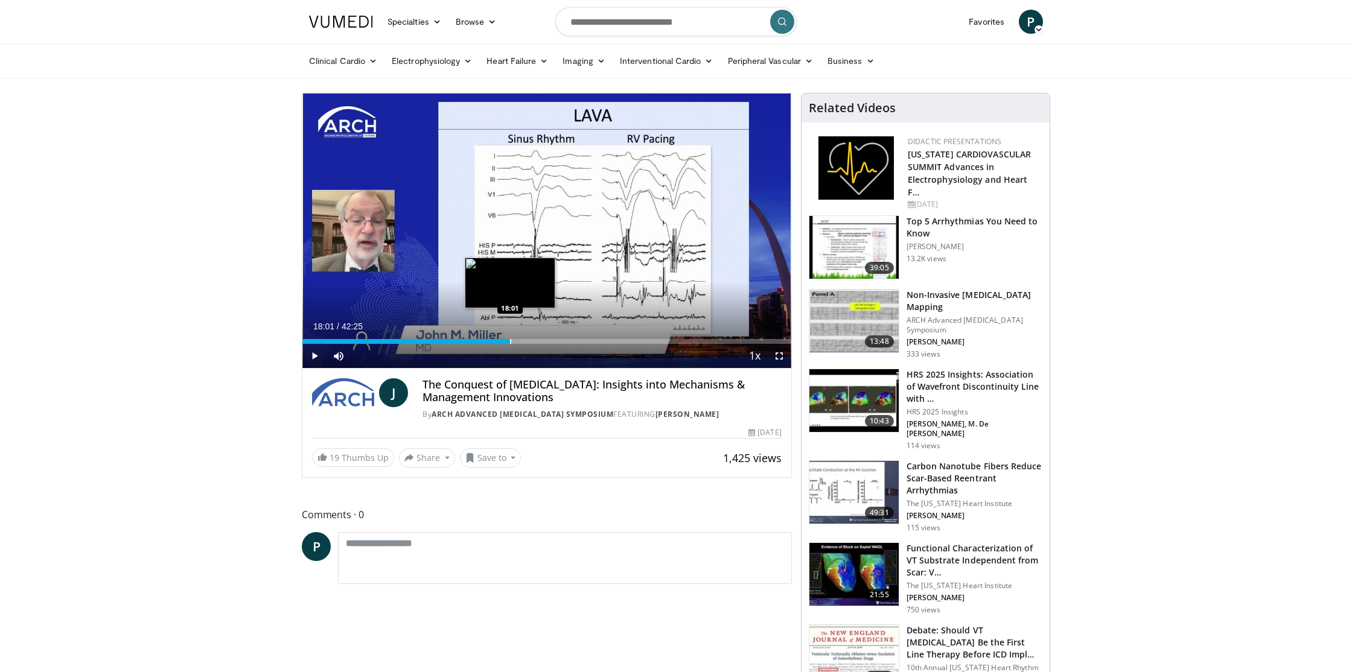
click at [510, 342] on div "Progress Bar" at bounding box center [510, 341] width 1 height 5
click at [512, 342] on div "Progress Bar" at bounding box center [513, 341] width 19 height 5
click at [518, 342] on div "Progress Bar" at bounding box center [518, 341] width 1 height 5
click at [529, 340] on div "Progress Bar" at bounding box center [529, 341] width 1 height 5
click at [551, 337] on div "Loaded : 46.79% 19:42 21:34" at bounding box center [546, 337] width 489 height 11
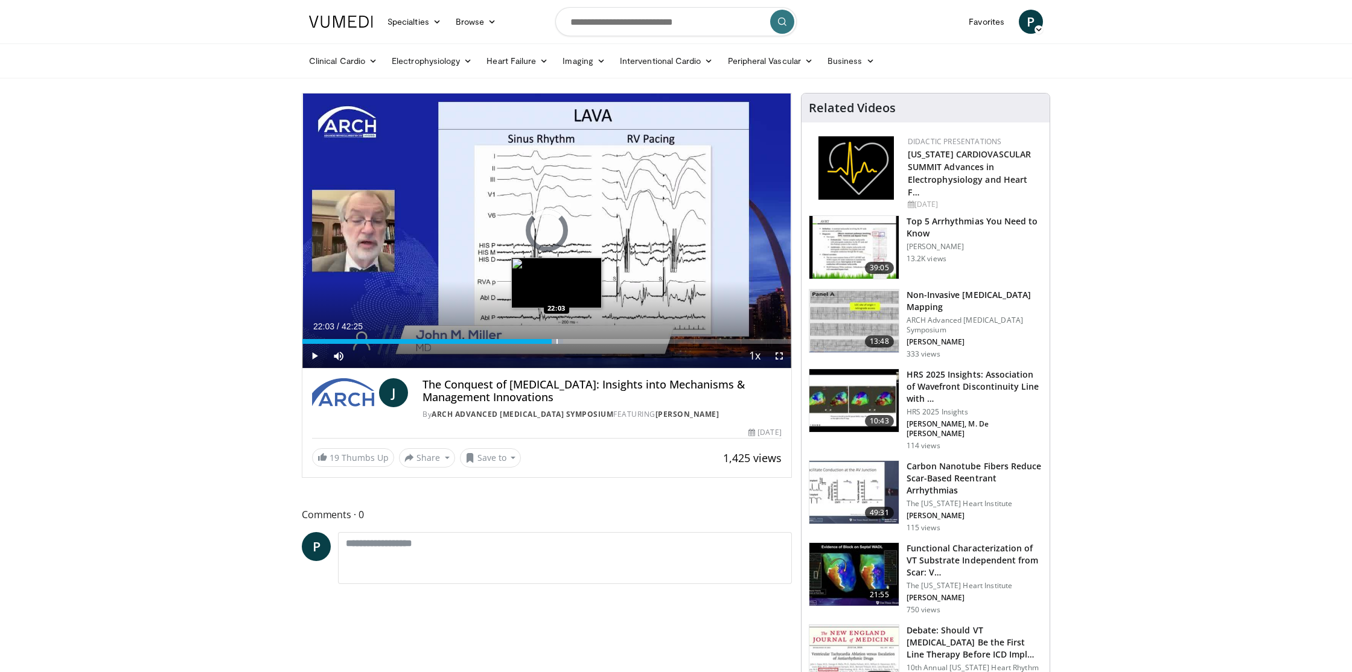
click at [556, 342] on div "Progress Bar" at bounding box center [556, 341] width 1 height 5
click at [569, 341] on div "Progress Bar" at bounding box center [569, 341] width 1 height 5
click at [560, 343] on div "Progress Bar" at bounding box center [560, 341] width 1 height 5
click at [583, 341] on div "Progress Bar" at bounding box center [583, 341] width 1 height 5
click at [597, 341] on div "Progress Bar" at bounding box center [597, 341] width 1 height 5
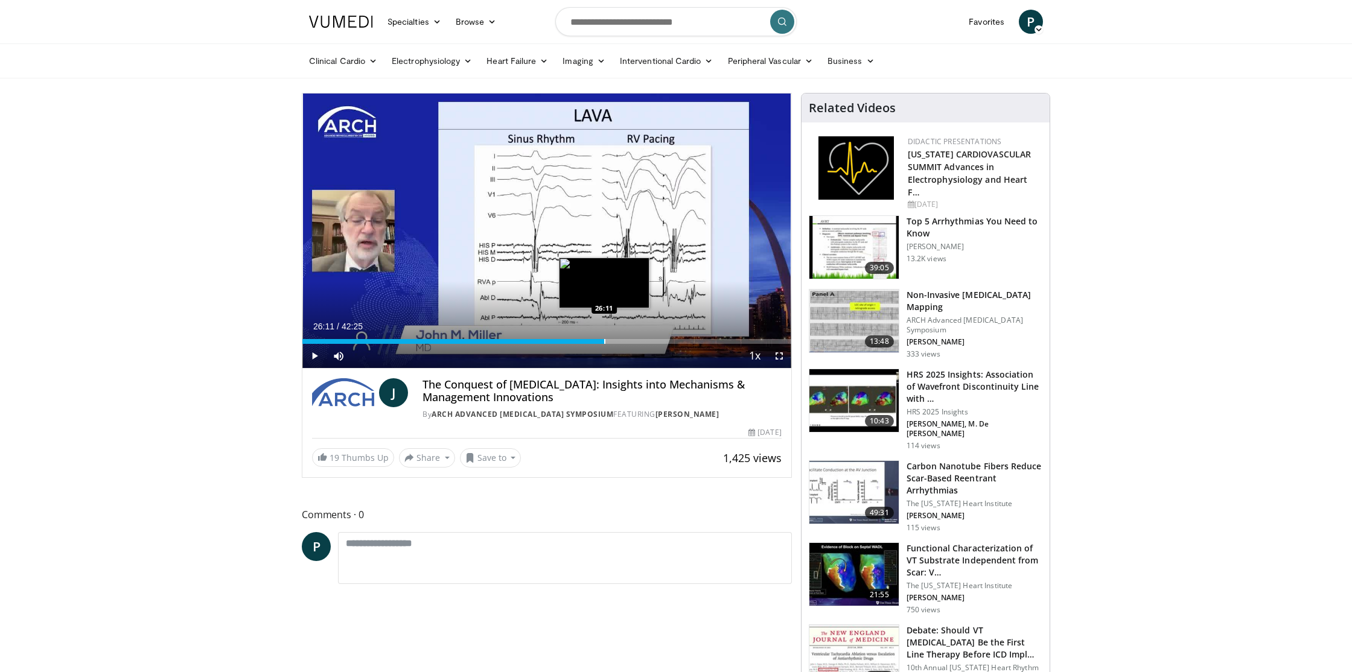
click at [604, 340] on div "Progress Bar" at bounding box center [604, 341] width 1 height 5
click at [612, 340] on div "Progress Bar" at bounding box center [612, 341] width 1 height 5
click at [620, 342] on div "Progress Bar" at bounding box center [620, 341] width 1 height 5
click at [632, 342] on div "Progress Bar" at bounding box center [632, 341] width 1 height 5
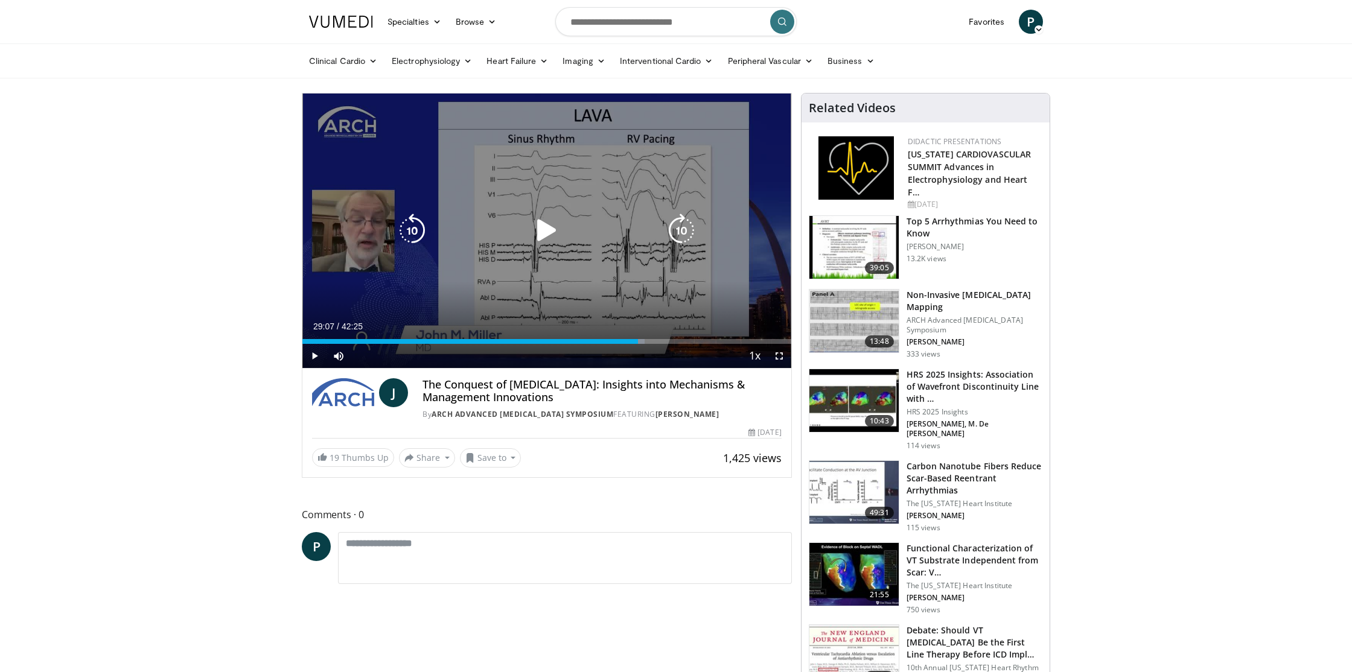
click at [637, 342] on div "Progress Bar" at bounding box center [635, 341] width 18 height 5
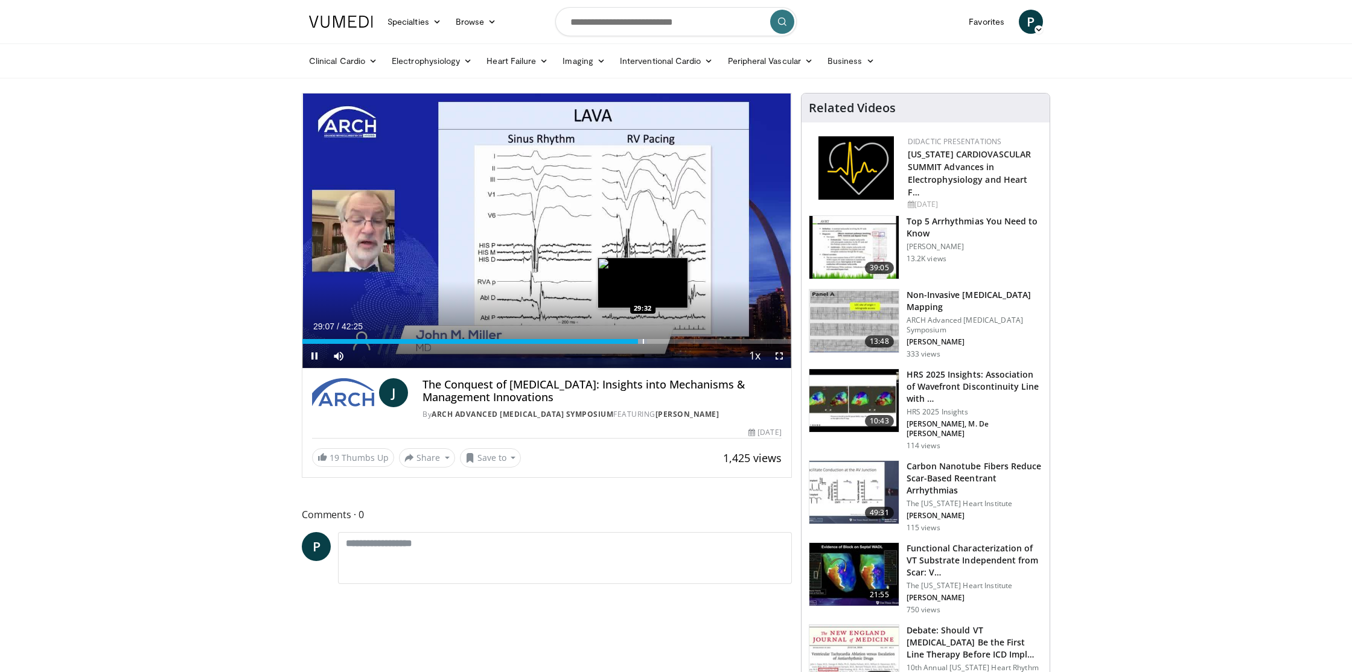
click at [643, 341] on div "Progress Bar" at bounding box center [643, 341] width 1 height 5
click at [650, 341] on div "Progress Bar" at bounding box center [650, 341] width 1 height 5
click at [654, 341] on div "Progress Bar" at bounding box center [654, 341] width 1 height 5
click at [661, 342] on div "Progress Bar" at bounding box center [661, 341] width 1 height 5
click at [669, 342] on div "Progress Bar" at bounding box center [669, 341] width 1 height 5
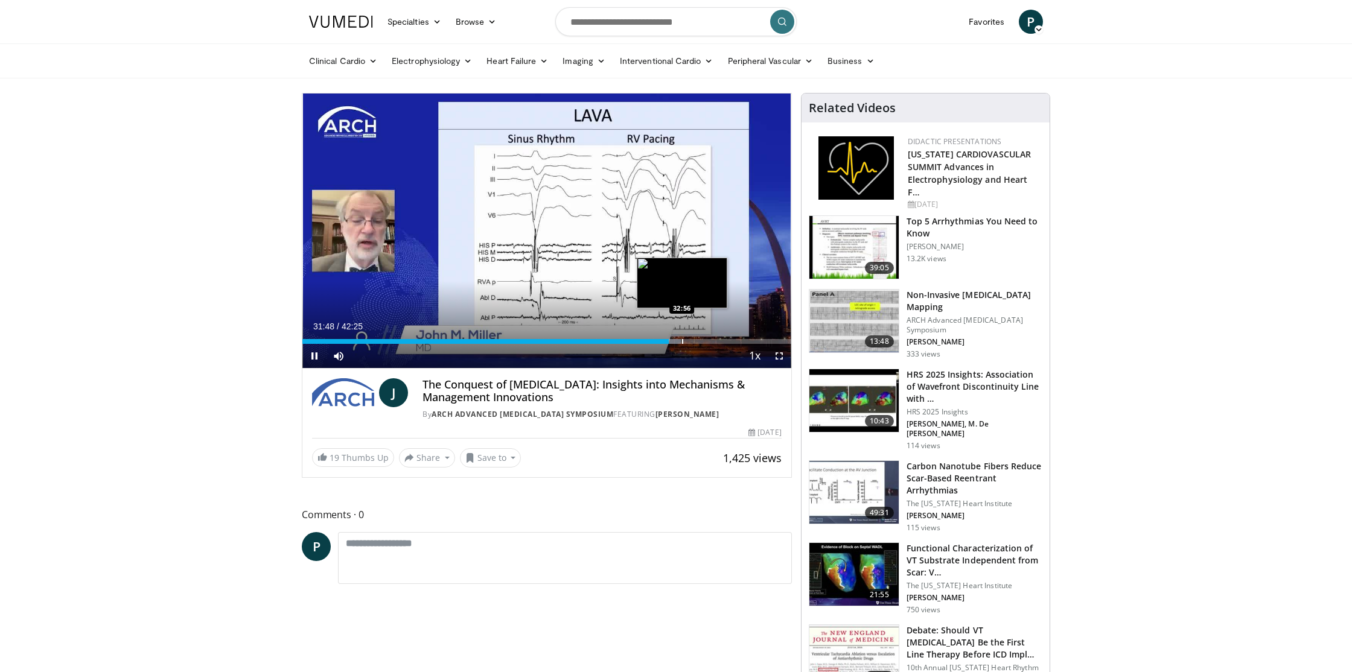
click at [682, 342] on div "Progress Bar" at bounding box center [682, 341] width 1 height 5
click at [691, 342] on div "Progress Bar" at bounding box center [691, 341] width 1 height 5
click at [697, 342] on div "Progress Bar" at bounding box center [697, 341] width 1 height 5
click at [683, 343] on div "Progress Bar" at bounding box center [683, 341] width 1 height 5
click at [673, 343] on div "Progress Bar" at bounding box center [673, 341] width 1 height 5
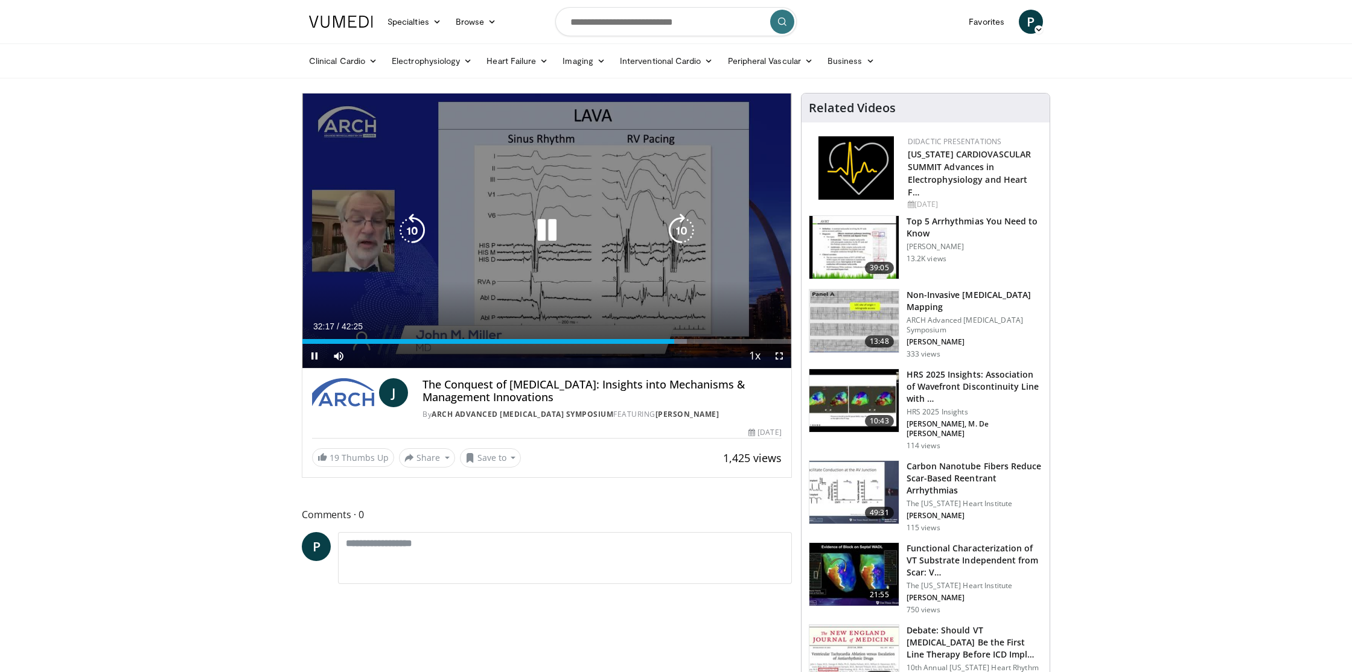
click at [621, 297] on div "10 seconds Tap to unmute" at bounding box center [546, 231] width 489 height 275
